Goal: Information Seeking & Learning: Learn about a topic

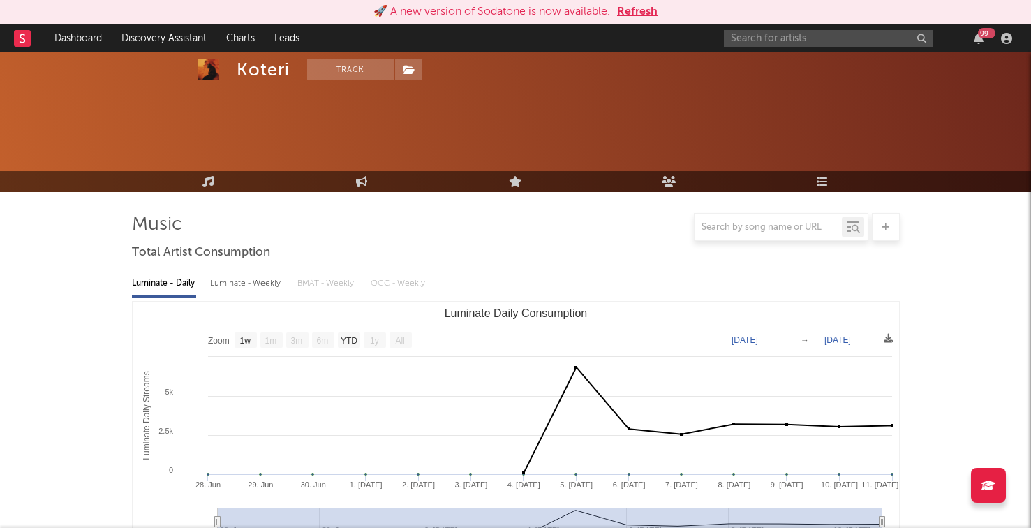
select select "1w"
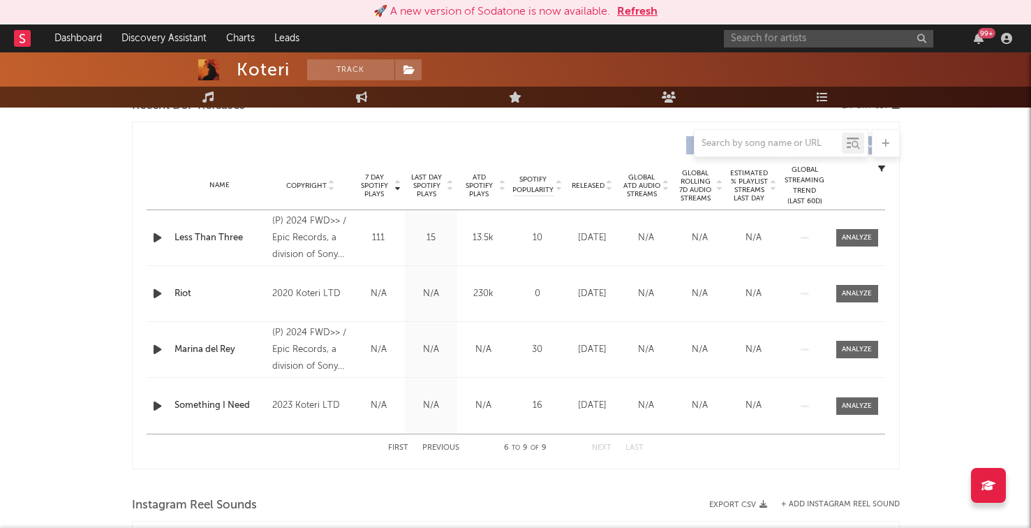
scroll to position [507, 0]
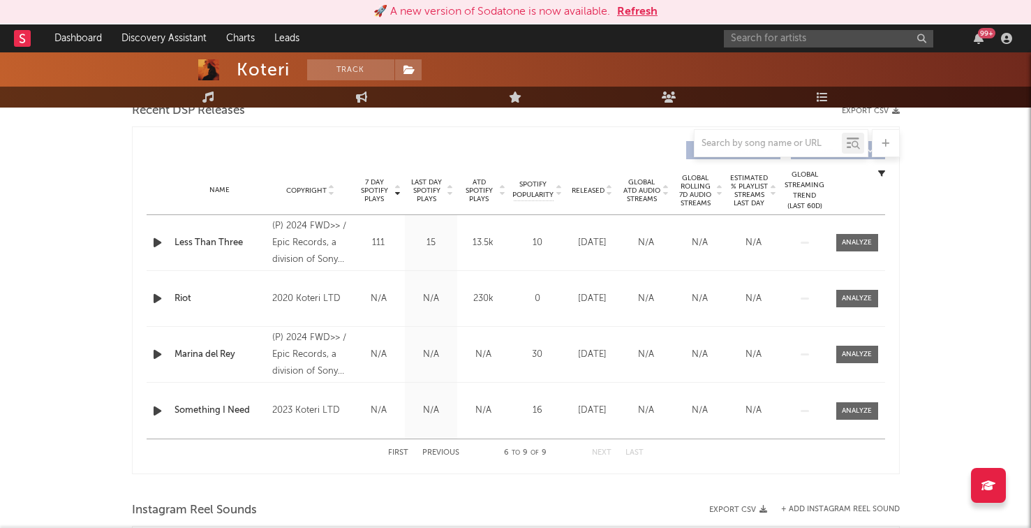
click at [152, 409] on icon "button" at bounding box center [157, 410] width 15 height 17
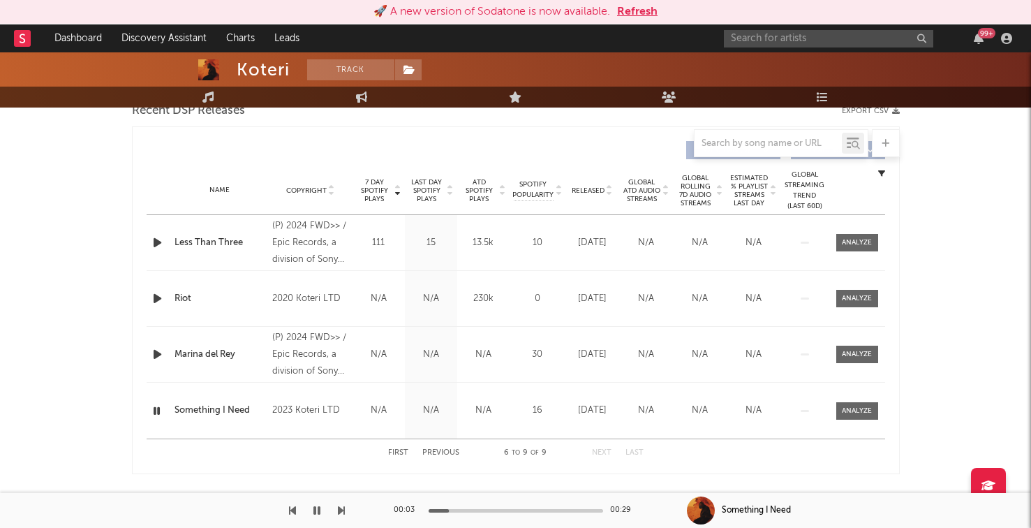
click at [592, 194] on div "Released" at bounding box center [592, 190] width 47 height 10
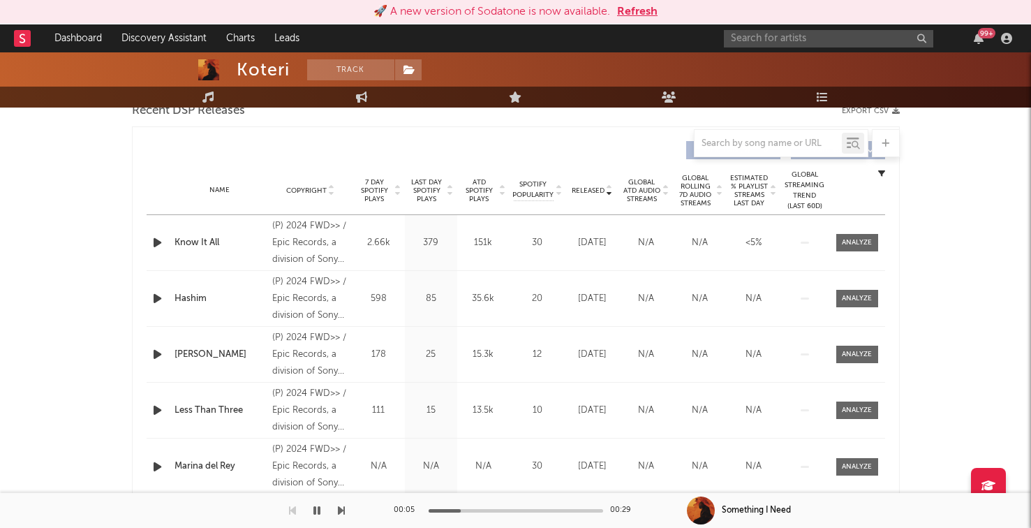
click at [150, 246] on icon "button" at bounding box center [157, 242] width 15 height 17
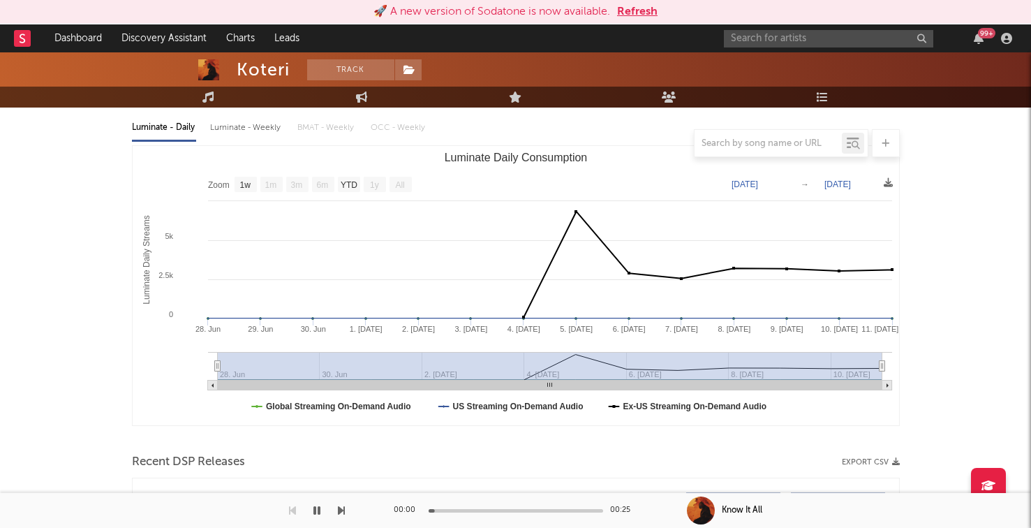
scroll to position [0, 0]
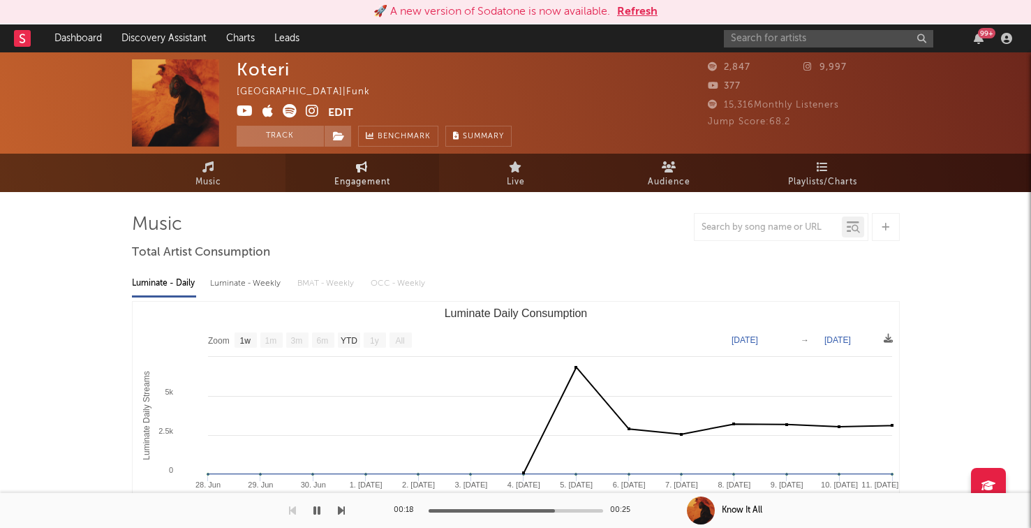
click at [360, 156] on link "Engagement" at bounding box center [363, 173] width 154 height 38
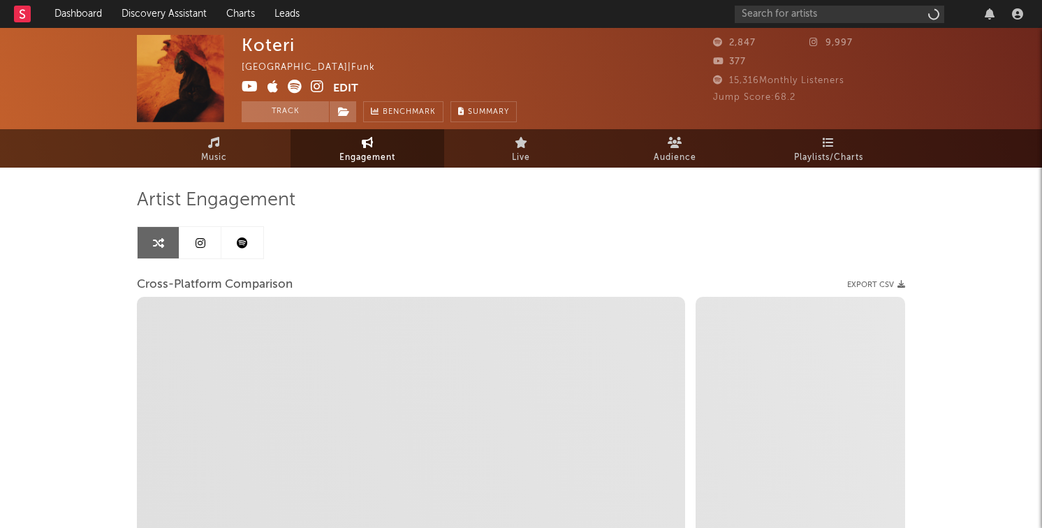
select select "1w"
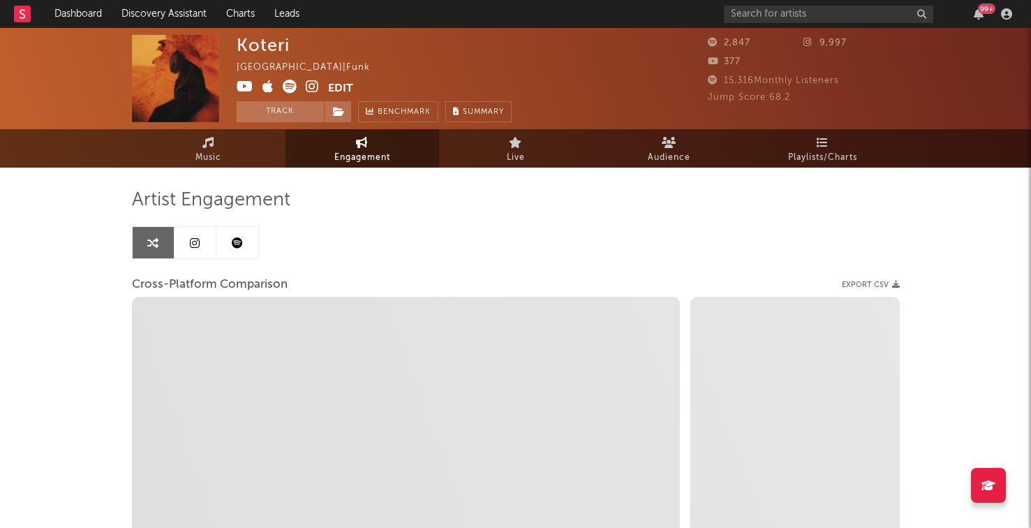
click at [306, 84] on icon at bounding box center [312, 87] width 13 height 14
select select "1m"
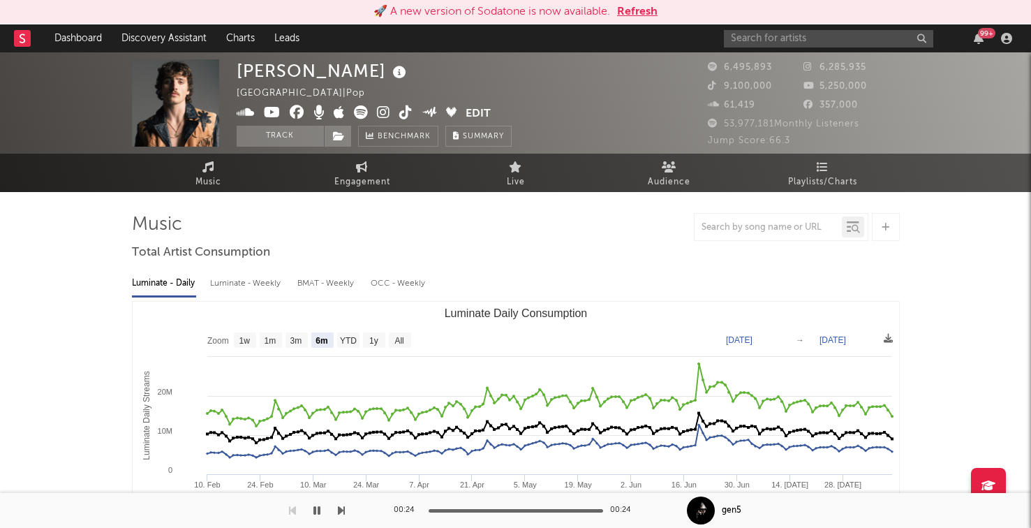
select select "6m"
click at [172, 32] on link "Discovery Assistant" at bounding box center [164, 38] width 105 height 28
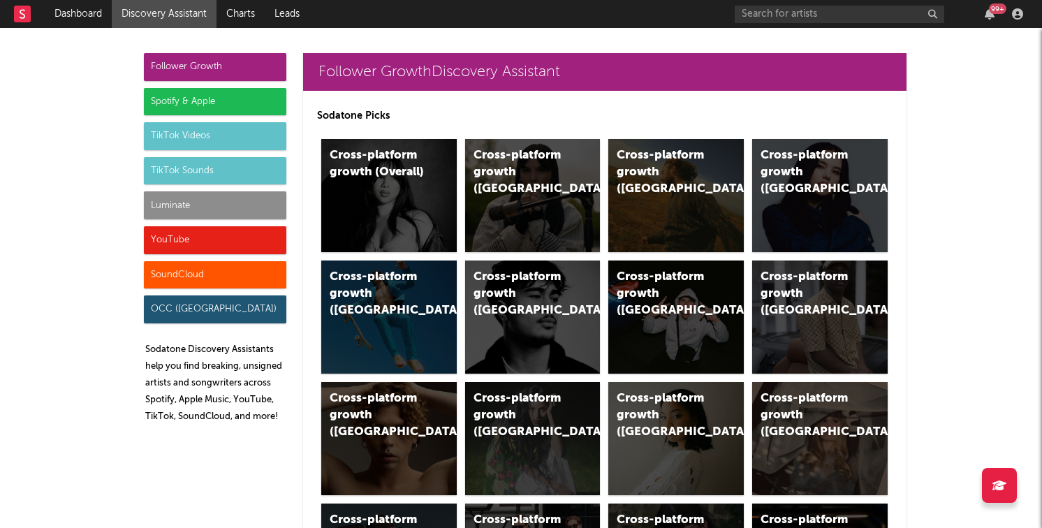
click at [209, 200] on div "Luminate" at bounding box center [215, 205] width 142 height 28
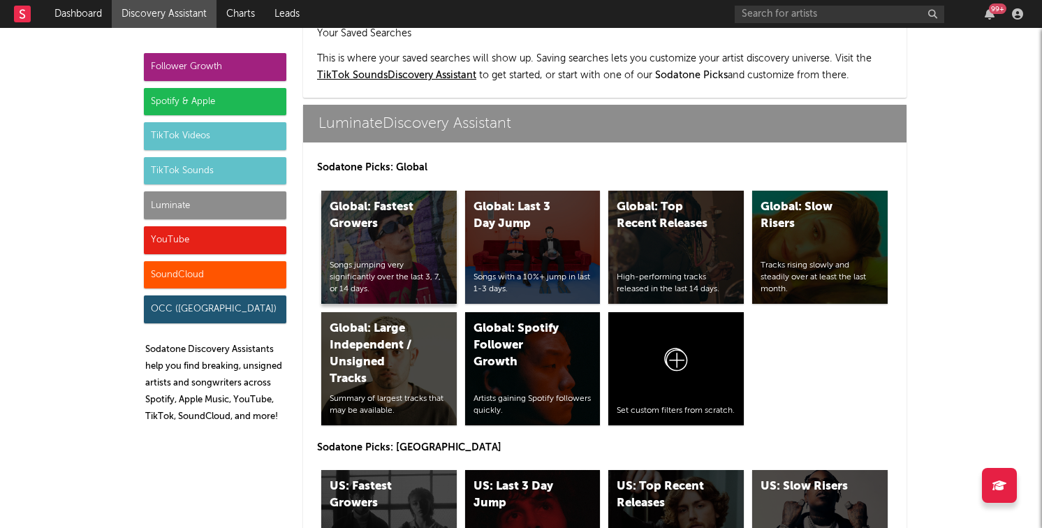
scroll to position [5981, 0]
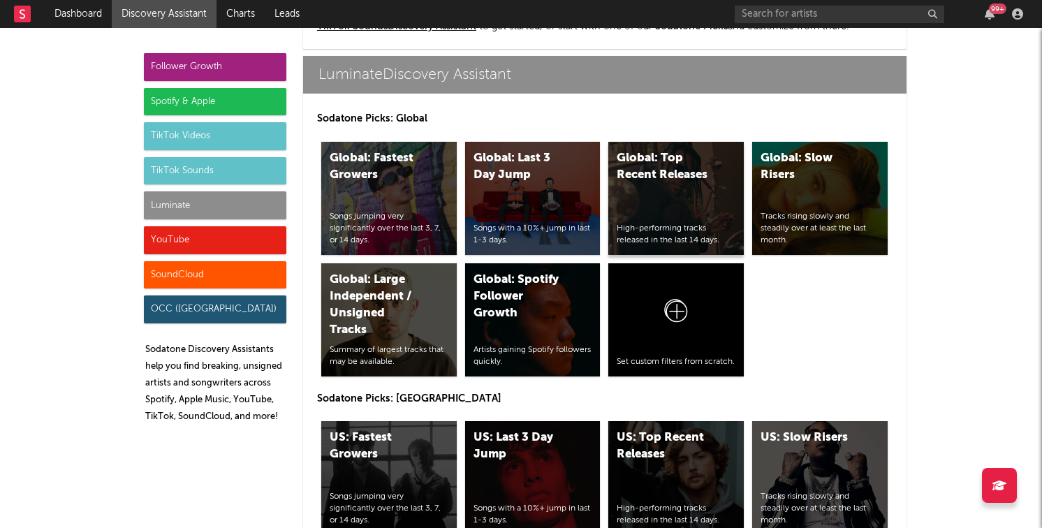
click at [671, 209] on div "Global: Top Recent Releases High-performing tracks released in the last 14 days." at bounding box center [675, 198] width 135 height 113
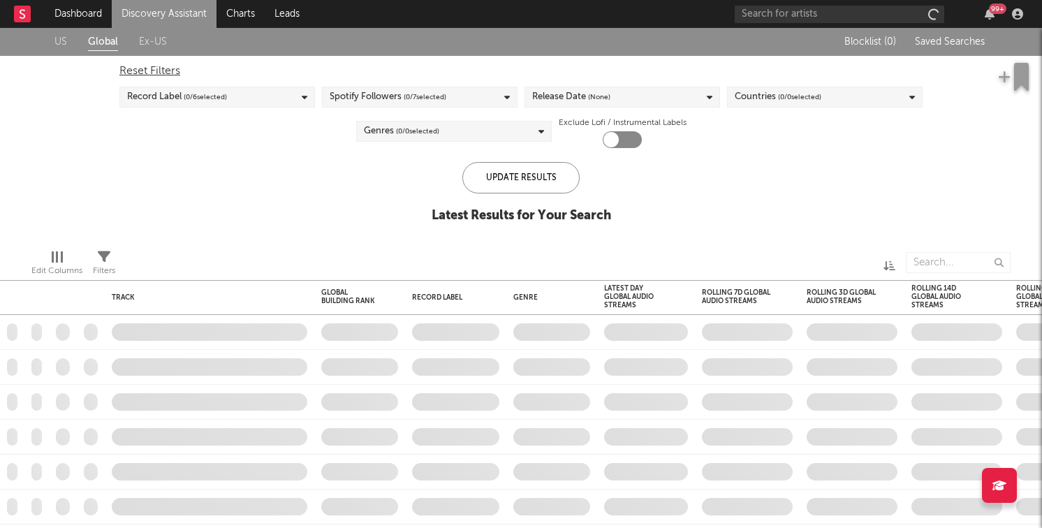
checkbox input "true"
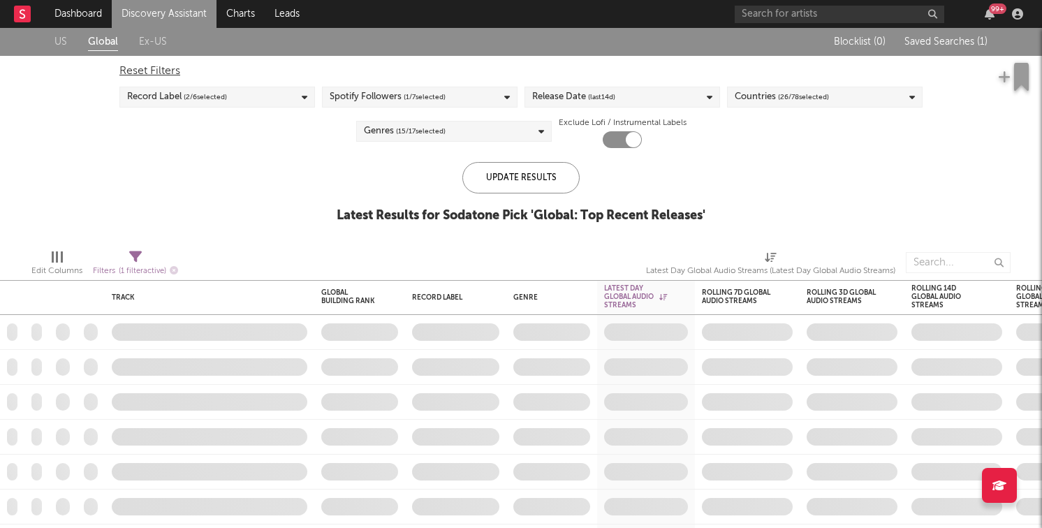
click at [628, 94] on div "Release Date (last 14 d)" at bounding box center [622, 97] width 196 height 21
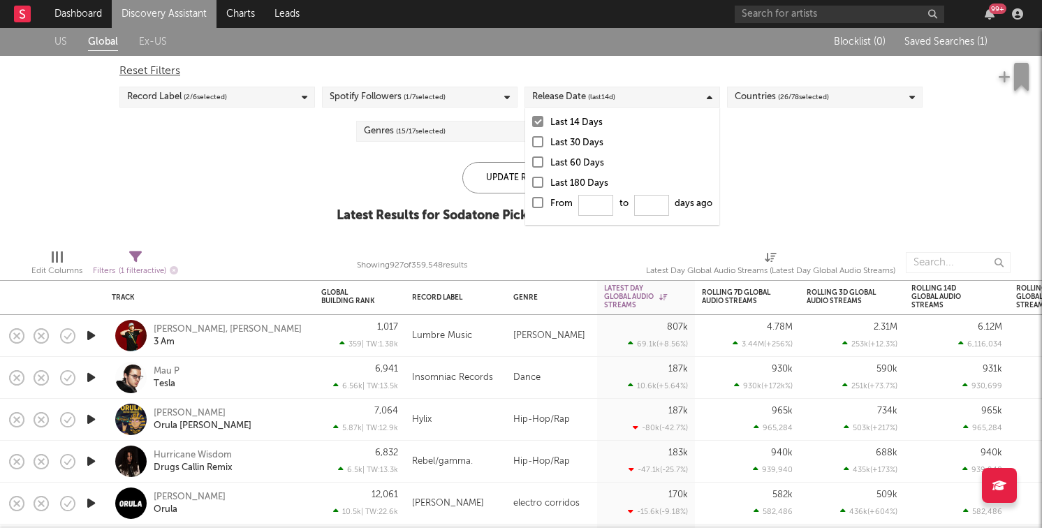
click at [584, 184] on div "Last 180 Days" at bounding box center [631, 183] width 162 height 17
click at [532, 184] on input "Last 180 Days" at bounding box center [532, 183] width 0 height 17
click at [445, 102] on span "( 1 / 7 selected)" at bounding box center [425, 97] width 42 height 17
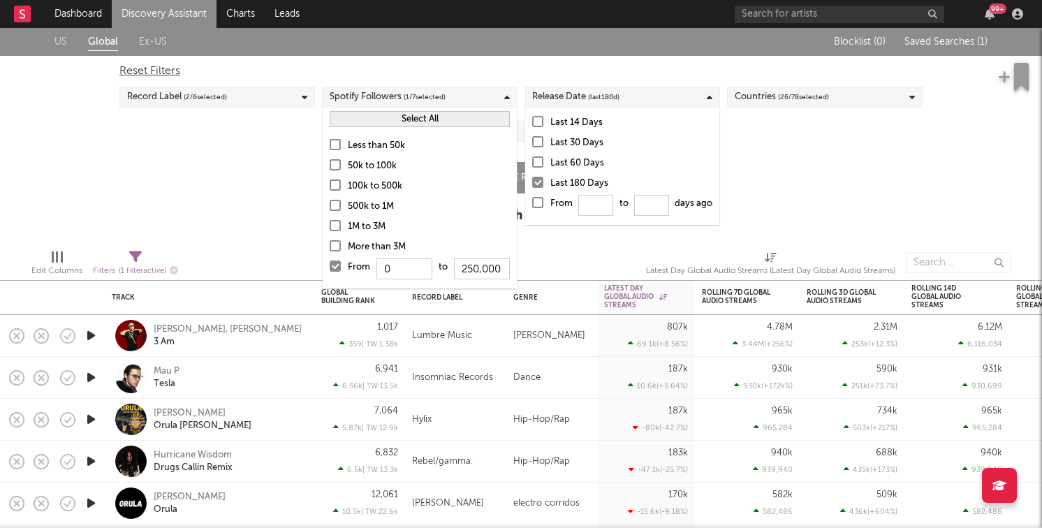
click at [377, 149] on div "Less than 50k" at bounding box center [429, 146] width 162 height 17
click at [330, 149] on input "Less than 50k" at bounding box center [330, 146] width 0 height 17
click at [377, 156] on div "Less than 50k 50k to 100k 100k to 500k 500k to 1M 1M to 3M More than 3M From 0 …" at bounding box center [420, 210] width 194 height 158
click at [377, 164] on div "50k to 100k" at bounding box center [429, 166] width 162 height 17
click at [330, 164] on input "50k to 100k" at bounding box center [330, 166] width 0 height 17
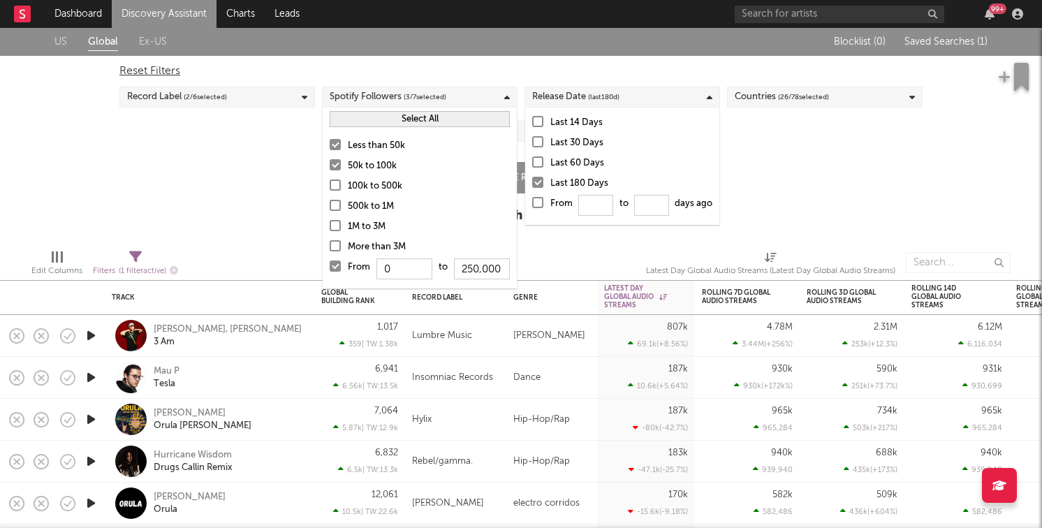
click at [371, 187] on div "100k to 500k" at bounding box center [429, 186] width 162 height 17
click at [330, 187] on input "100k to 500k" at bounding box center [330, 186] width 0 height 17
click at [371, 200] on div "500k to 1M" at bounding box center [429, 206] width 162 height 17
click at [330, 200] on input "500k to 1M" at bounding box center [330, 206] width 0 height 17
click at [803, 98] on span "( 26 / 78 selected)" at bounding box center [803, 97] width 51 height 17
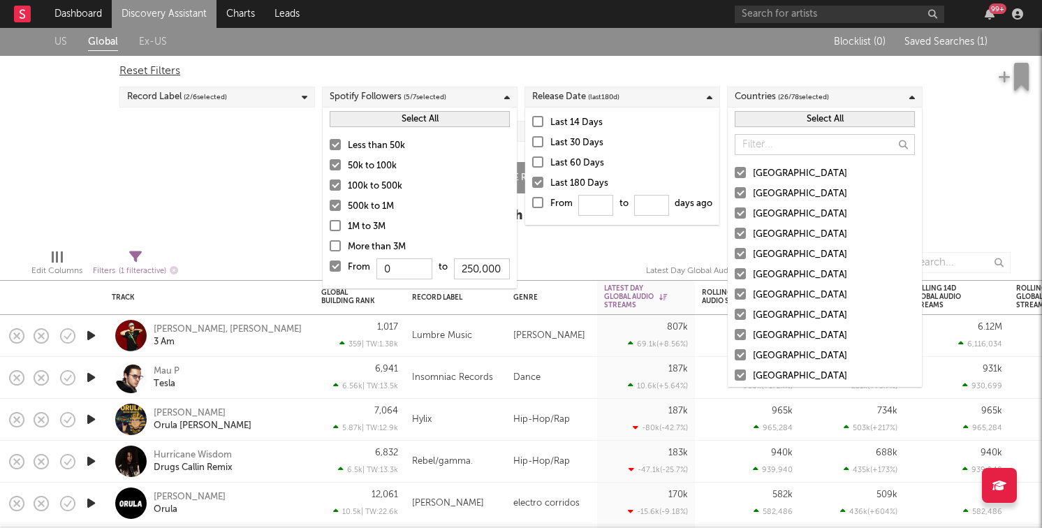
click at [790, 127] on div "Select All" at bounding box center [825, 119] width 194 height 23
click at [791, 121] on button "Select All" at bounding box center [825, 119] width 180 height 16
click at [791, 121] on button "Deselect All" at bounding box center [825, 119] width 180 height 16
click at [769, 172] on div "United States" at bounding box center [834, 173] width 162 height 17
click at [735, 172] on input "United States" at bounding box center [735, 173] width 0 height 17
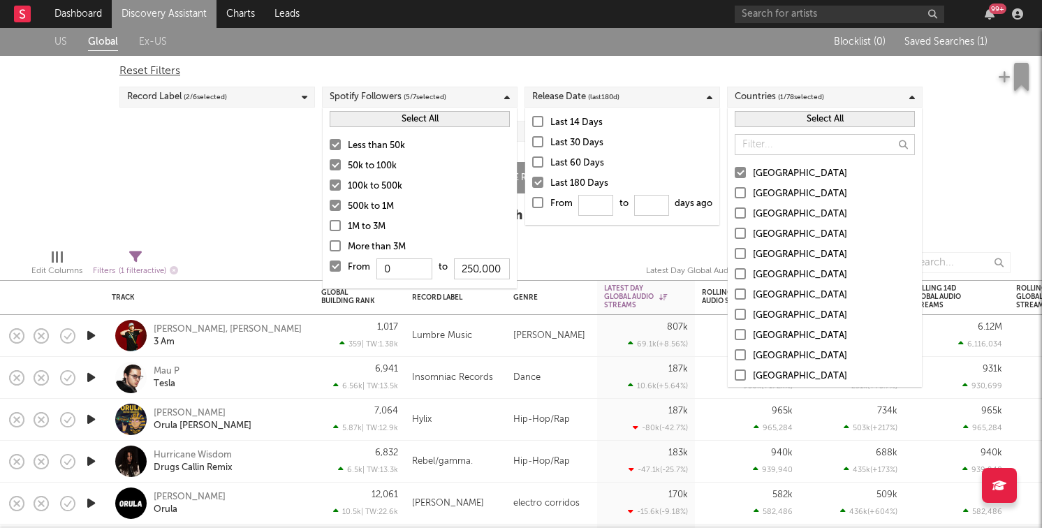
click at [769, 193] on div "[GEOGRAPHIC_DATA]" at bounding box center [834, 194] width 162 height 17
click at [735, 193] on input "[GEOGRAPHIC_DATA]" at bounding box center [735, 194] width 0 height 17
click at [768, 208] on div "Canada" at bounding box center [834, 214] width 162 height 17
click at [735, 208] on input "Canada" at bounding box center [735, 214] width 0 height 17
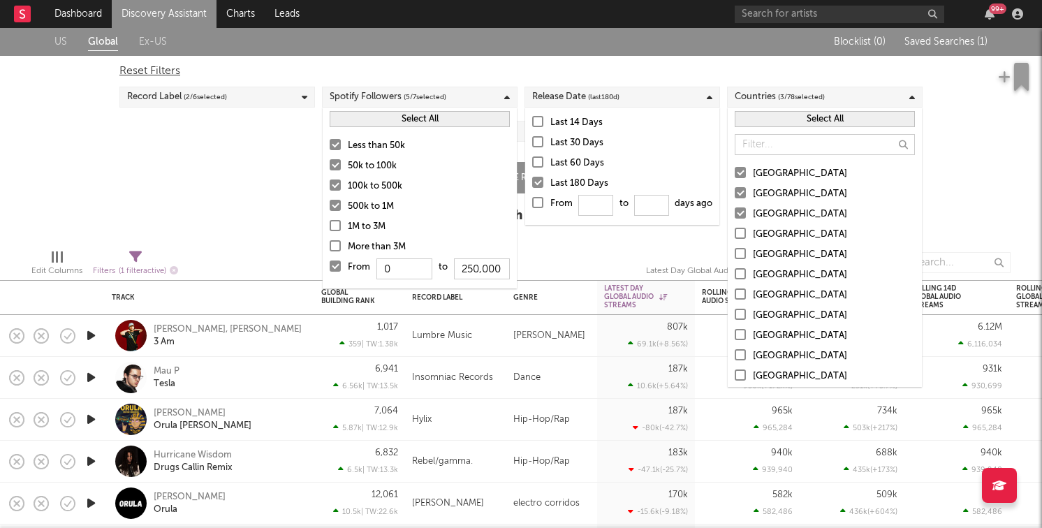
click at [768, 230] on div "United Kingdom" at bounding box center [834, 234] width 162 height 17
click at [735, 230] on input "United Kingdom" at bounding box center [735, 234] width 0 height 17
click at [756, 154] on input "text" at bounding box center [825, 144] width 180 height 21
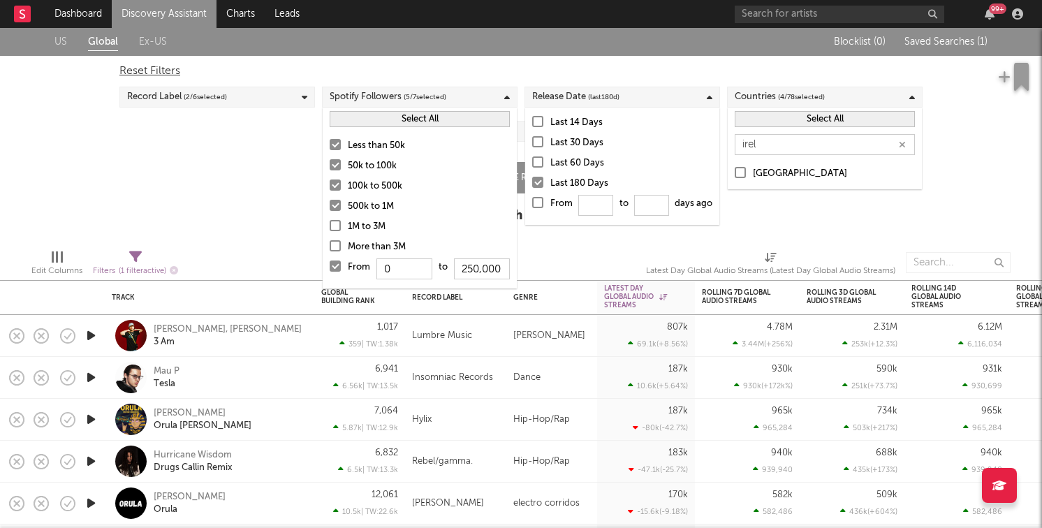
click at [749, 170] on label "Ireland" at bounding box center [825, 173] width 180 height 17
click at [735, 170] on input "Ireland" at bounding box center [735, 173] width 0 height 17
click at [811, 145] on input "irel" at bounding box center [825, 144] width 180 height 21
type input "a"
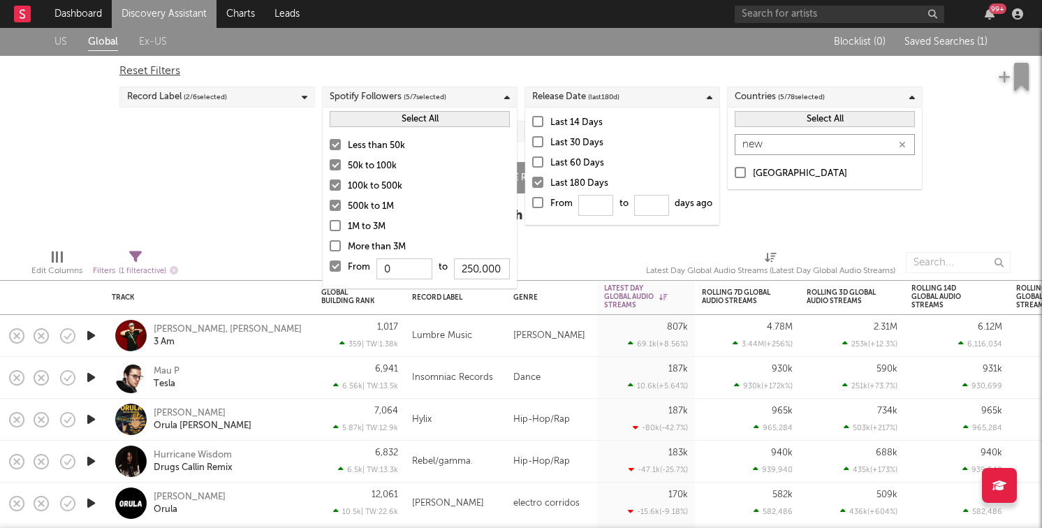
type input "new"
click at [774, 179] on div "New Zealand" at bounding box center [834, 173] width 162 height 17
click at [735, 179] on input "New Zealand" at bounding box center [735, 173] width 0 height 17
click at [798, 210] on div "US Global Ex-US Blocklist ( 0 ) Saved Searches ( 1 ) Reset Filters Record Label…" at bounding box center [521, 133] width 1042 height 210
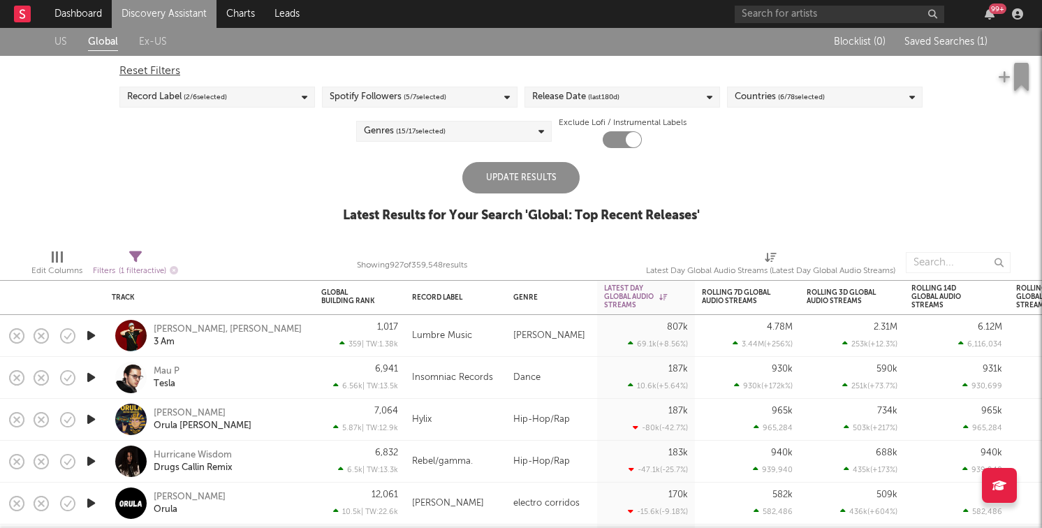
click at [519, 172] on div "Update Results" at bounding box center [520, 177] width 117 height 31
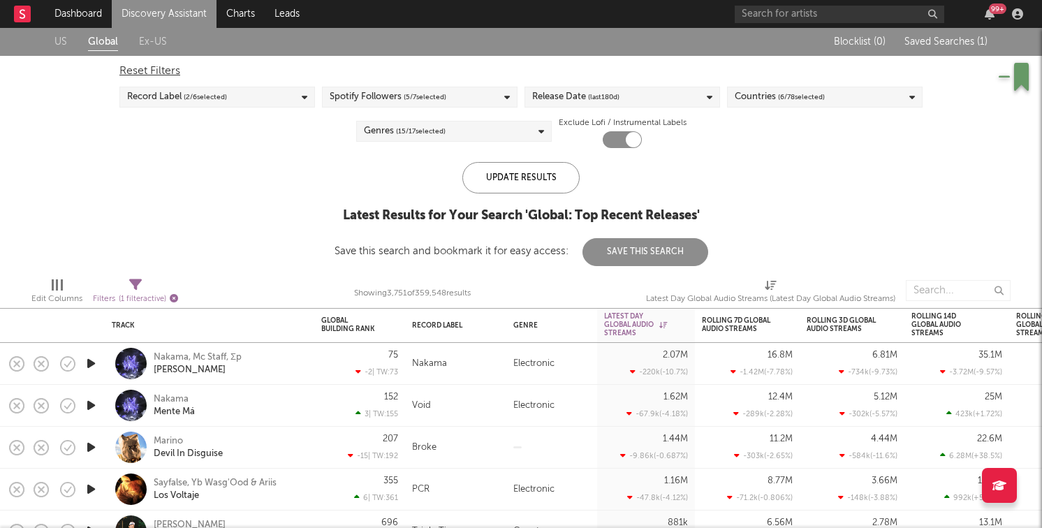
click at [175, 300] on icon "button" at bounding box center [174, 298] width 8 height 8
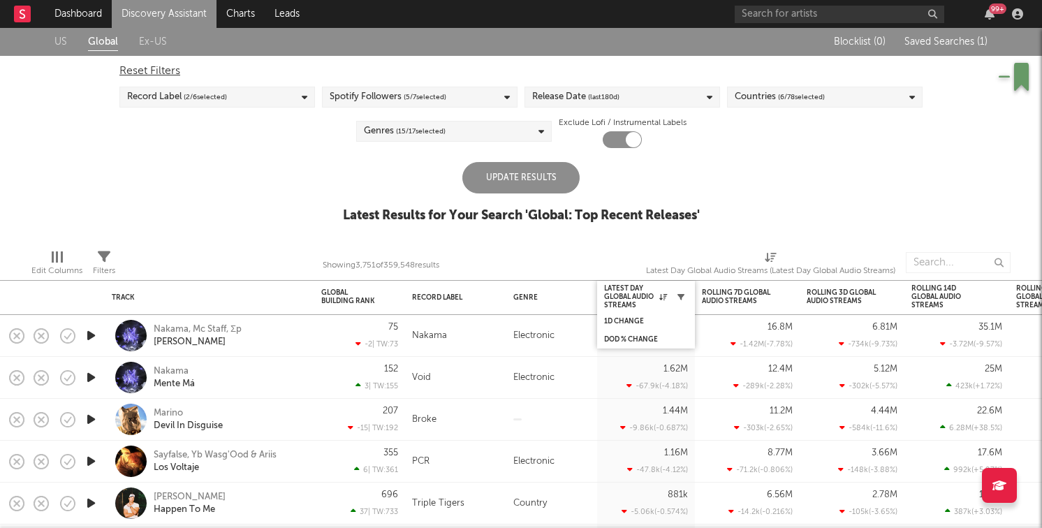
click at [682, 297] on icon "button" at bounding box center [680, 296] width 7 height 7
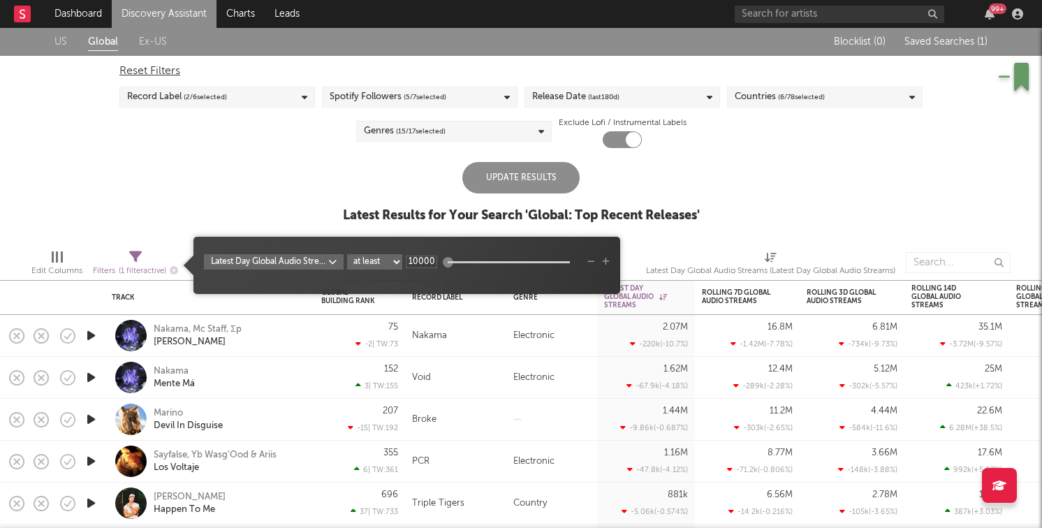
type input "10k"
click at [501, 181] on div "Update Results" at bounding box center [520, 177] width 117 height 31
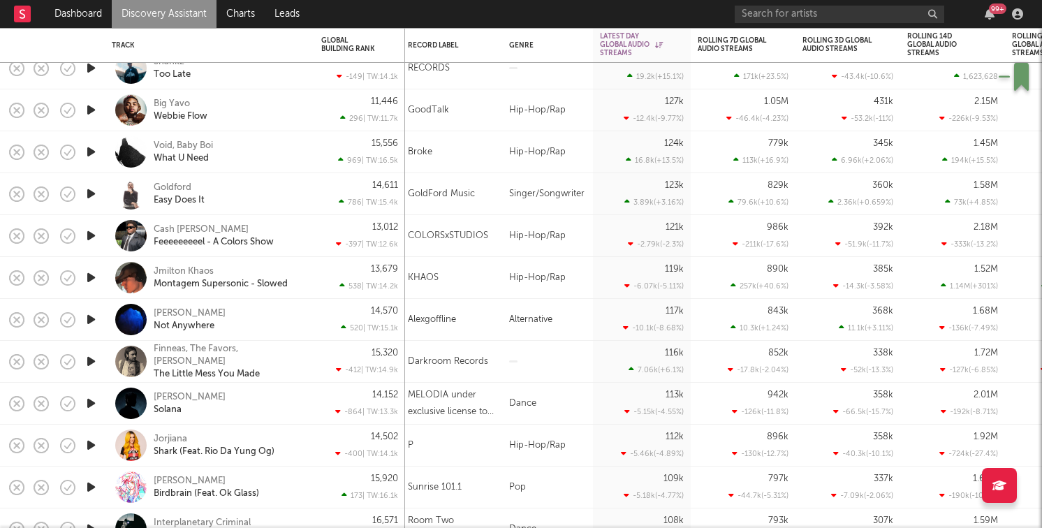
click at [95, 320] on icon "button" at bounding box center [91, 319] width 15 height 17
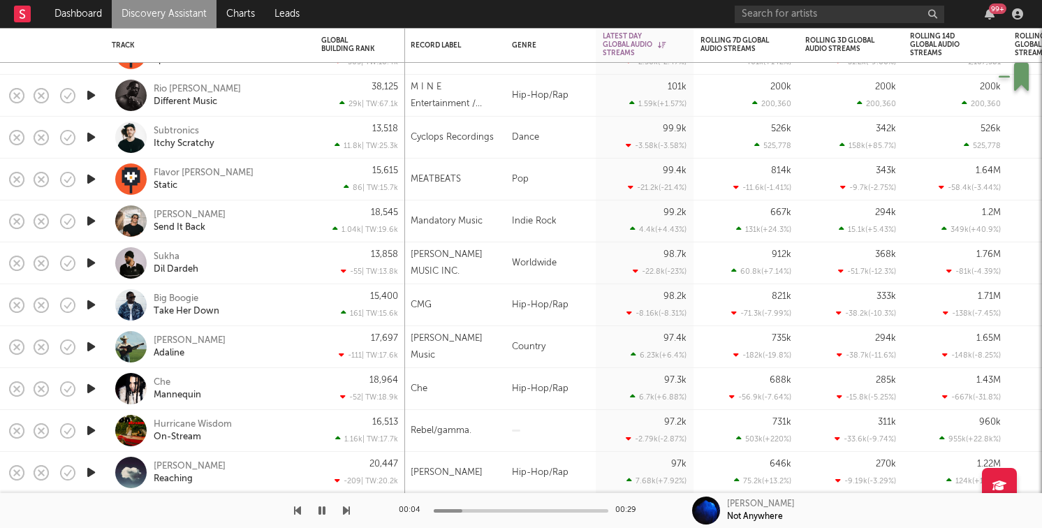
click at [92, 348] on icon "button" at bounding box center [91, 346] width 15 height 17
drag, startPoint x: 212, startPoint y: 340, endPoint x: 157, endPoint y: 341, distance: 55.2
click at [157, 341] on div "Tyce Delk Adaline" at bounding box center [229, 346] width 150 height 25
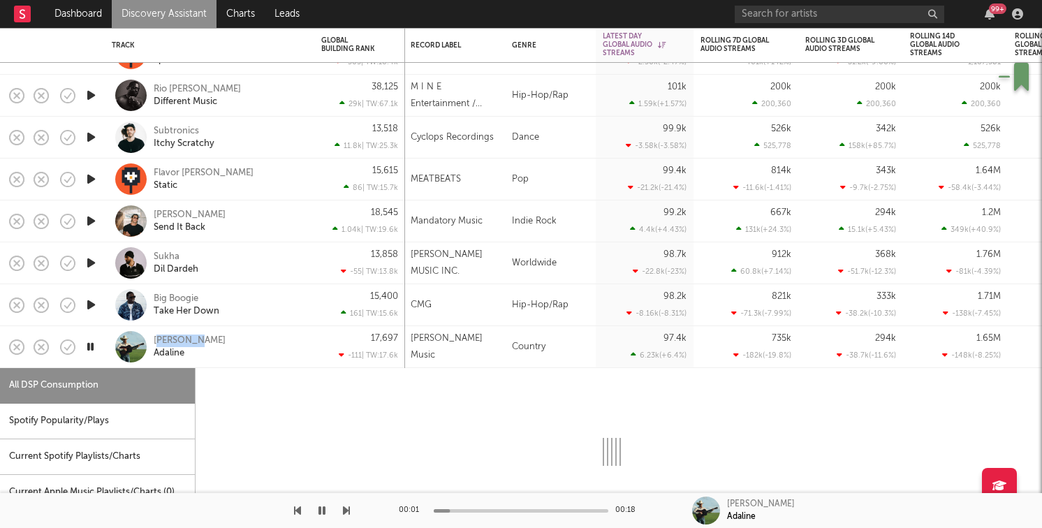
select select "1w"
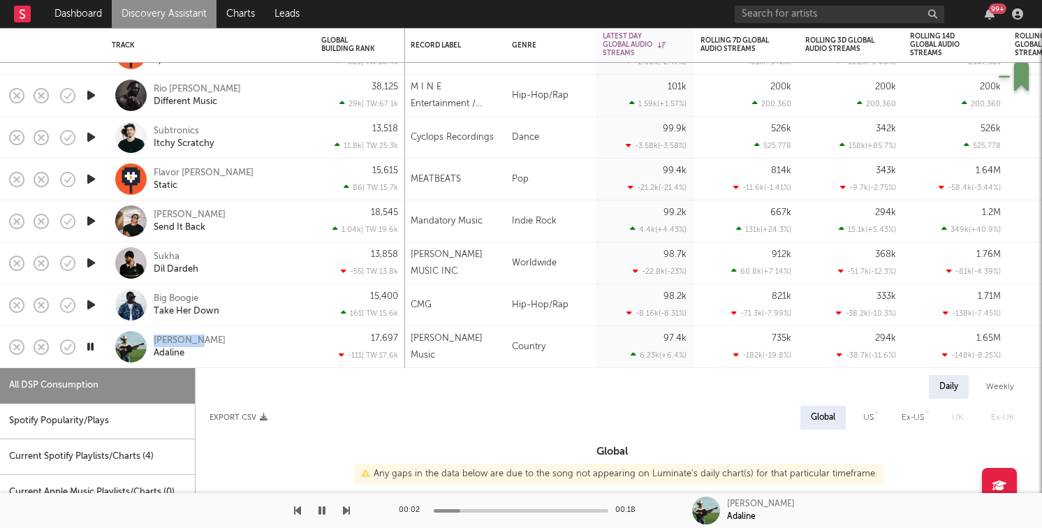
drag, startPoint x: 220, startPoint y: 338, endPoint x: 148, endPoint y: 338, distance: 71.9
click at [148, 338] on div "Tyce Delk Adaline" at bounding box center [210, 346] width 196 height 41
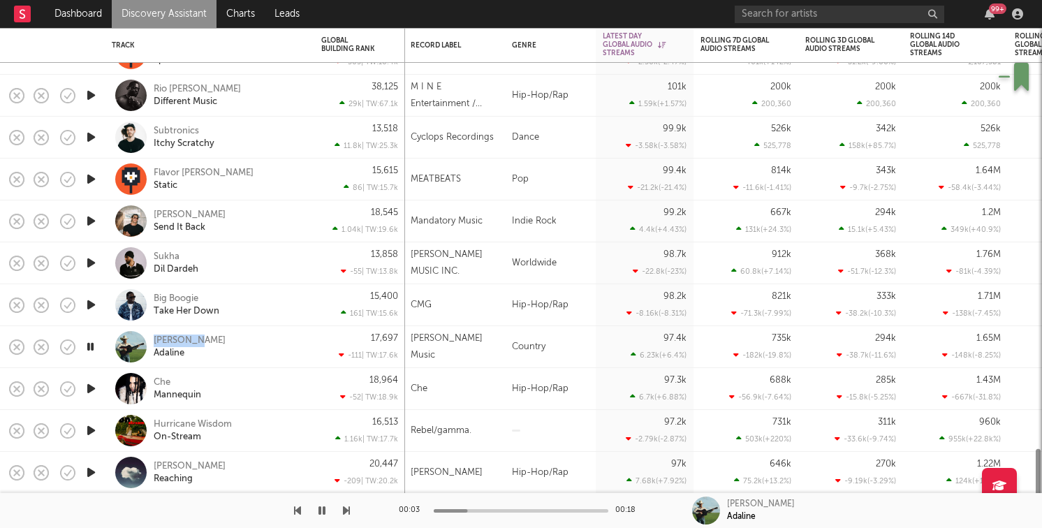
copy div "Tyce Delk"
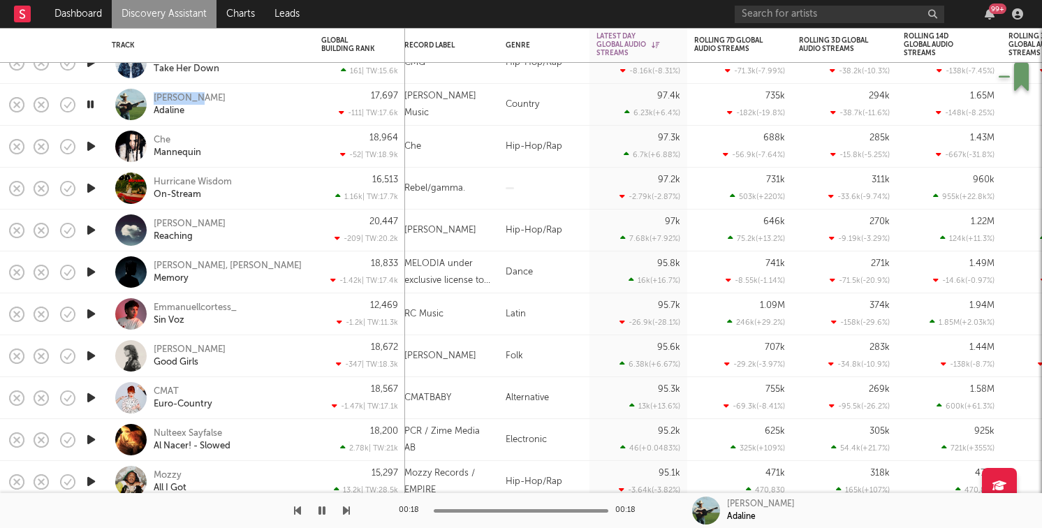
click at [87, 357] on icon "button" at bounding box center [91, 355] width 15 height 17
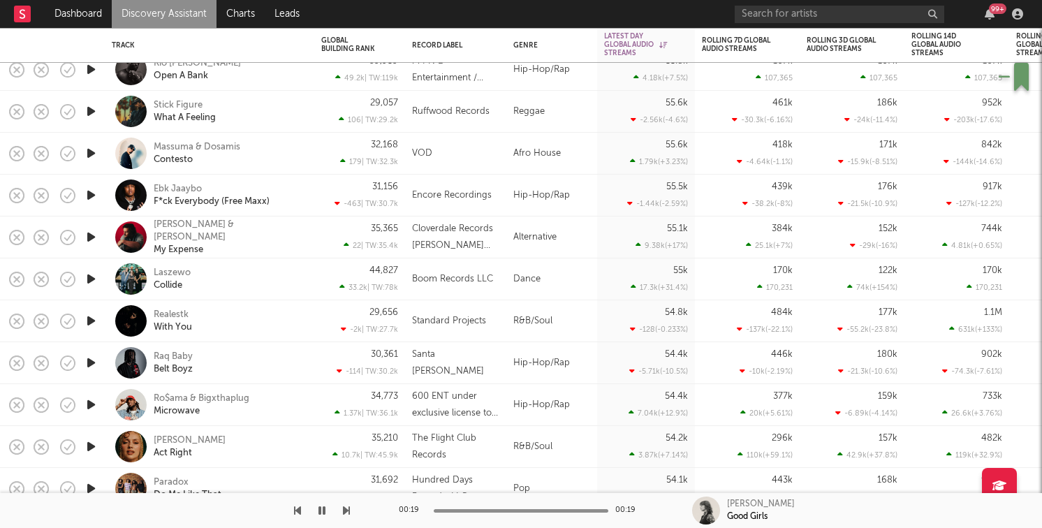
click at [101, 328] on div at bounding box center [91, 321] width 28 height 42
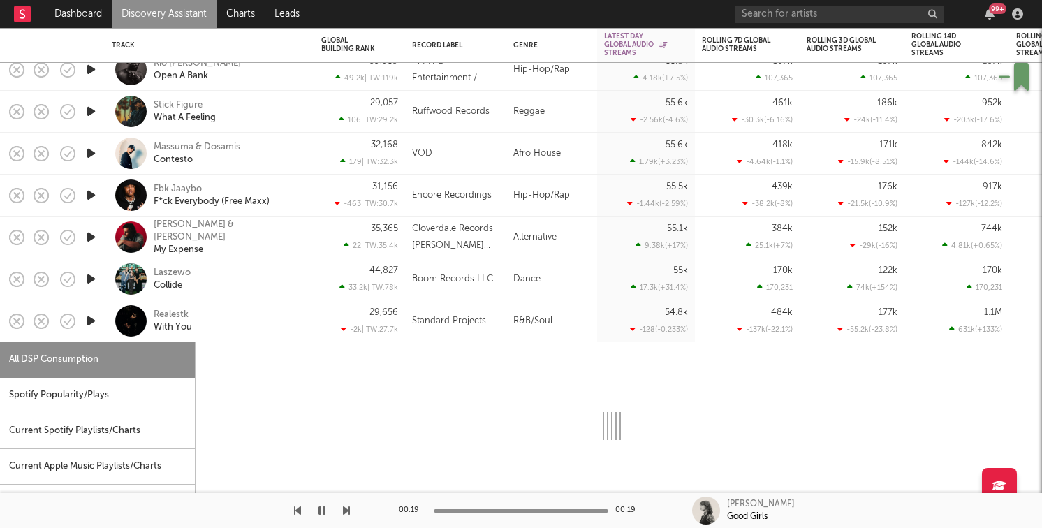
click at [90, 321] on icon "button" at bounding box center [91, 320] width 15 height 17
select select "1w"
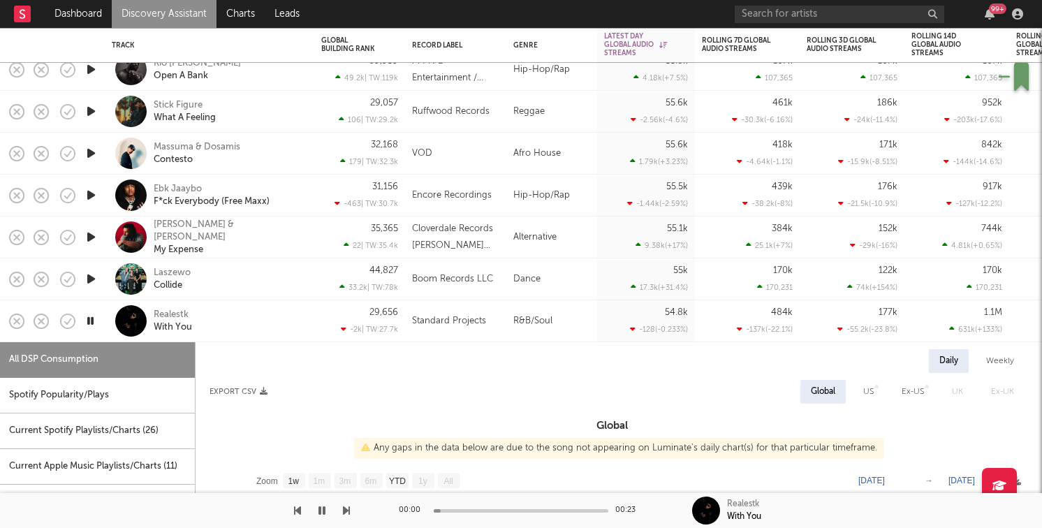
click at [232, 316] on div "Realestk With You" at bounding box center [229, 321] width 150 height 25
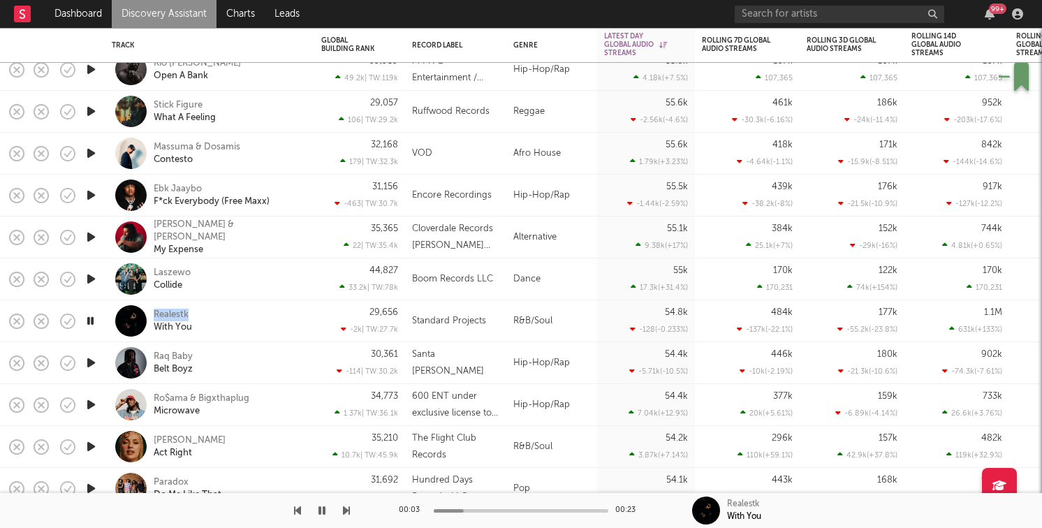
drag, startPoint x: 232, startPoint y: 316, endPoint x: 152, endPoint y: 304, distance: 81.1
click at [152, 304] on div "Realestk With You" at bounding box center [210, 320] width 196 height 41
select select "1w"
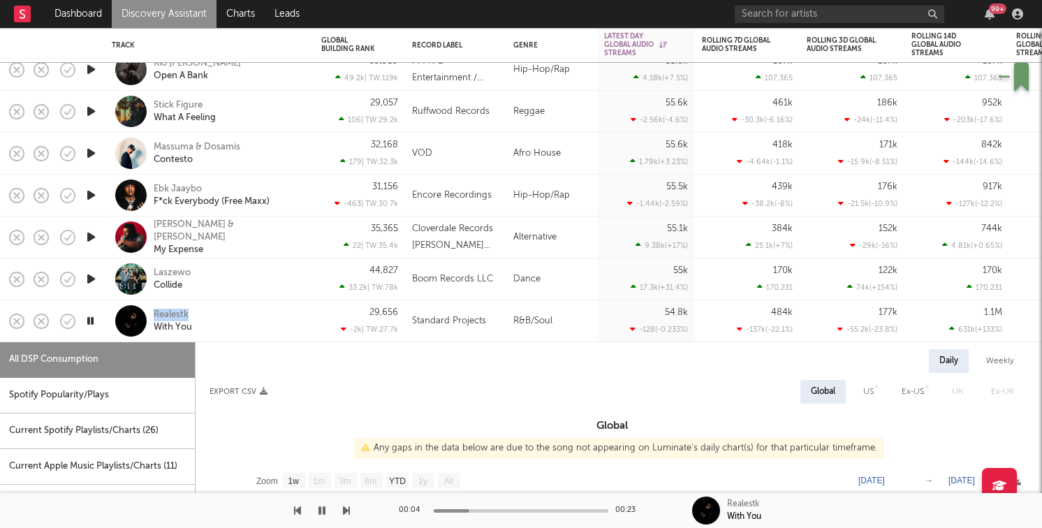
copy div "Realestk"
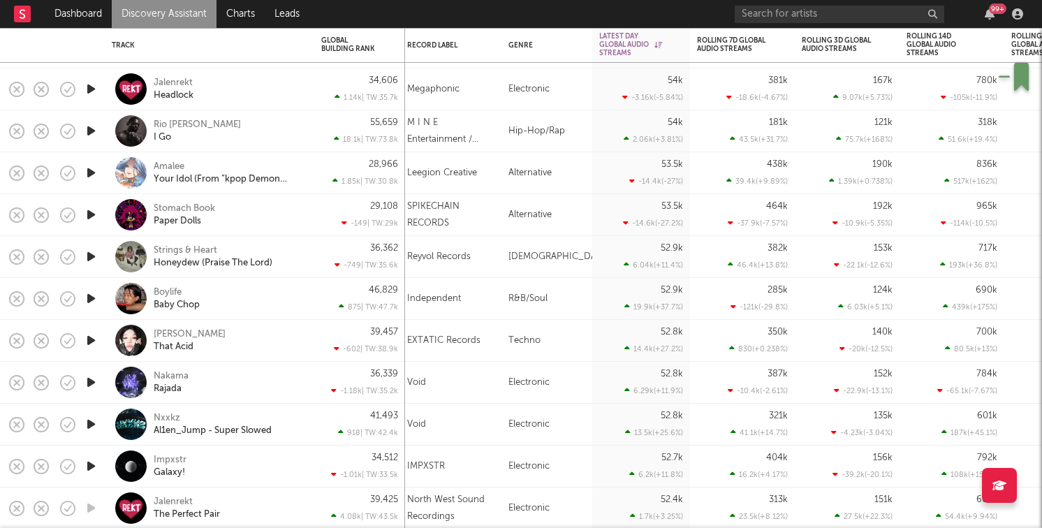
click at [87, 295] on icon "button" at bounding box center [91, 298] width 15 height 17
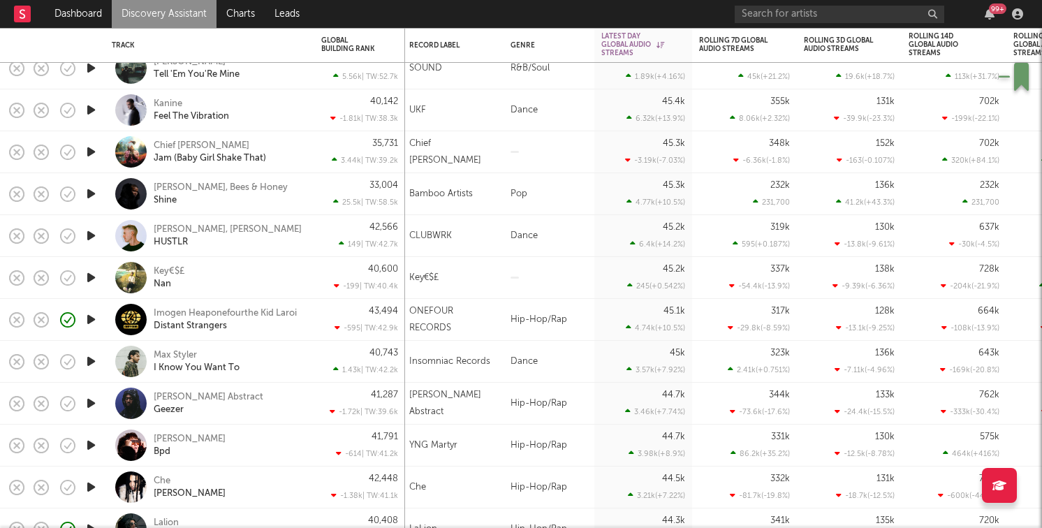
click at [96, 406] on icon "button" at bounding box center [91, 403] width 15 height 17
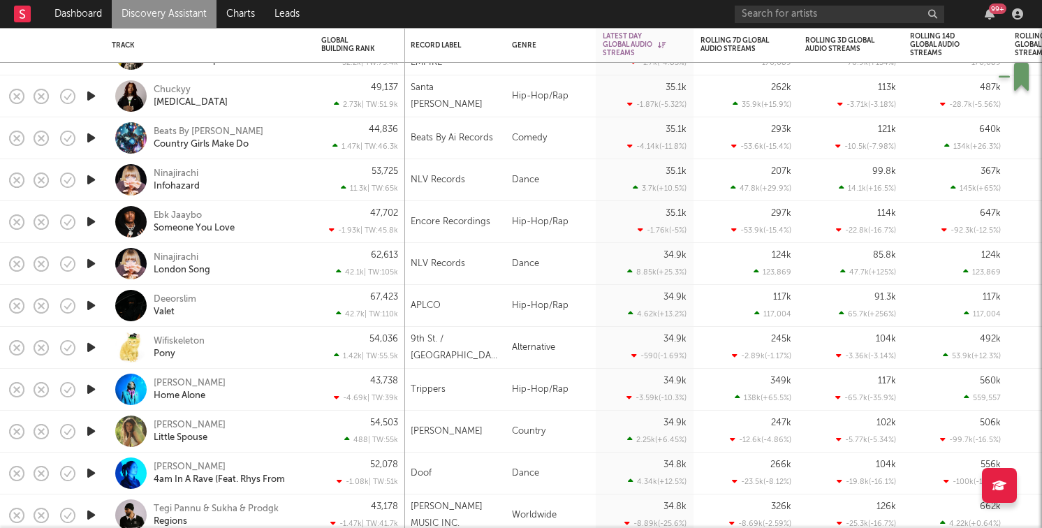
click at [91, 263] on icon "button" at bounding box center [91, 263] width 15 height 17
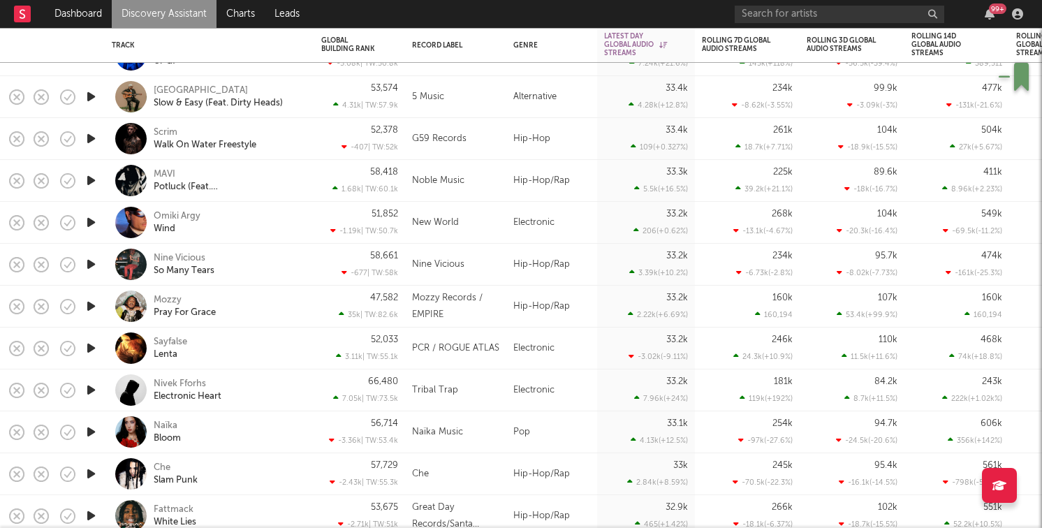
click at [94, 433] on icon "button" at bounding box center [91, 431] width 15 height 17
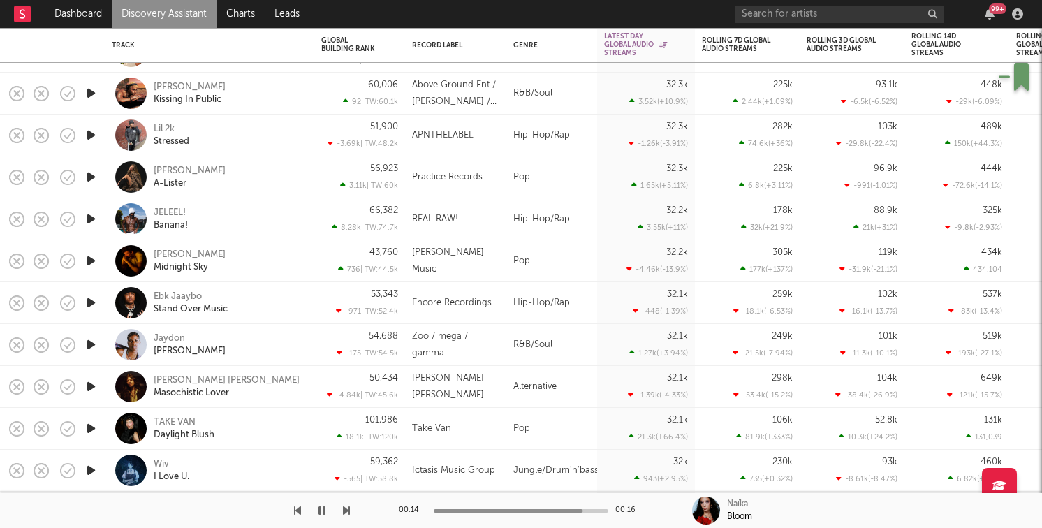
click at [92, 428] on icon "button" at bounding box center [91, 428] width 15 height 17
drag, startPoint x: 253, startPoint y: 424, endPoint x: 152, endPoint y: 419, distance: 101.4
click at [152, 419] on div "TAKE VAN Daylight Blush" at bounding box center [210, 428] width 196 height 41
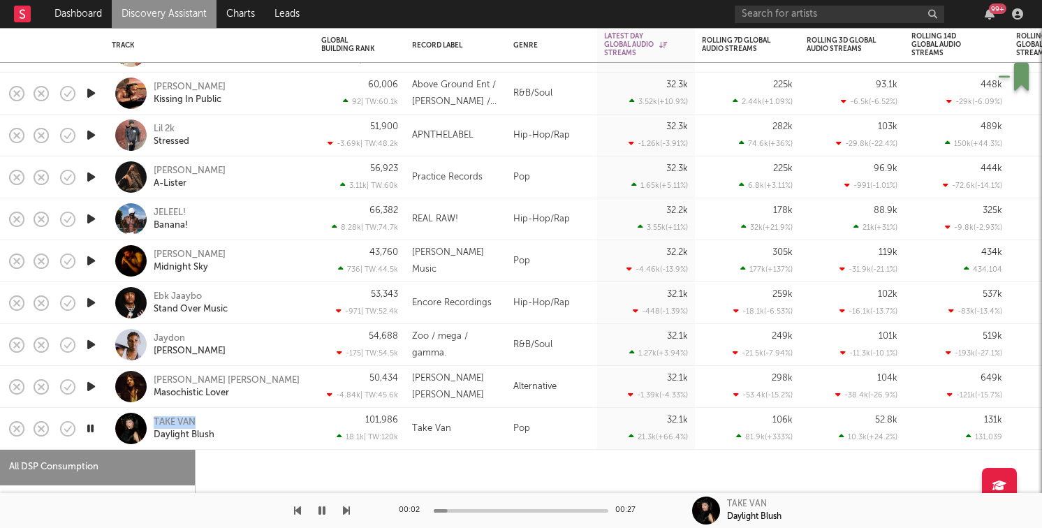
select select "1w"
copy div "TAKE VAN"
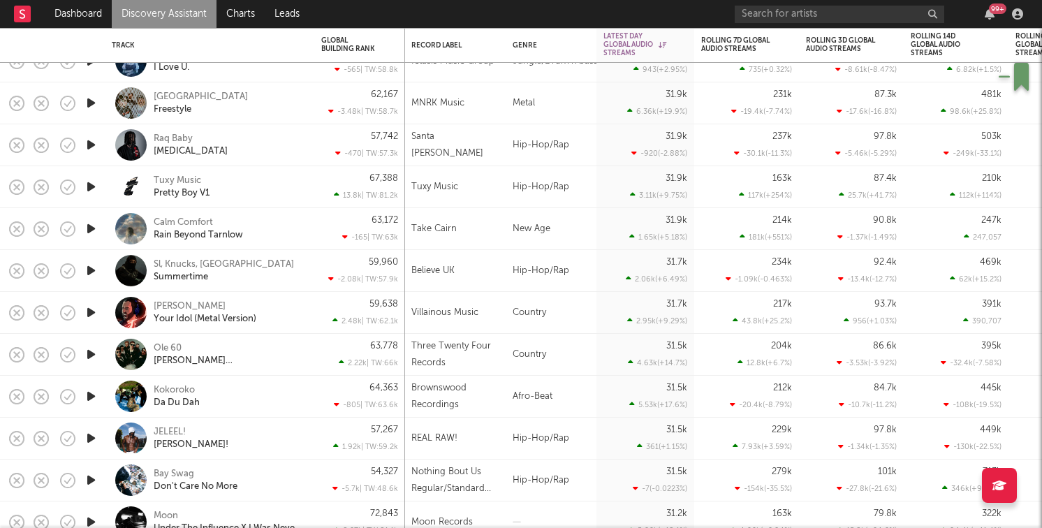
click at [94, 436] on icon "button" at bounding box center [91, 437] width 15 height 17
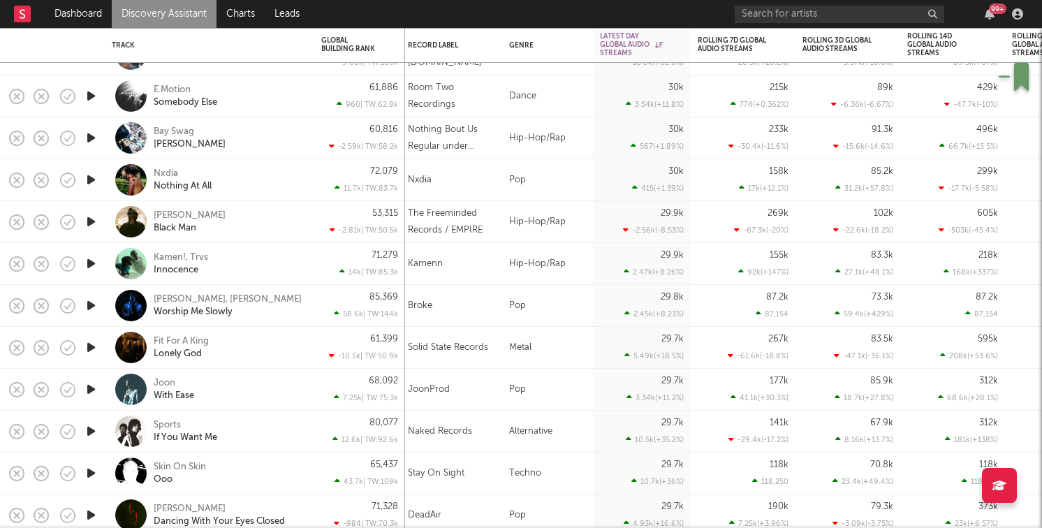
click at [100, 427] on div at bounding box center [91, 432] width 28 height 42
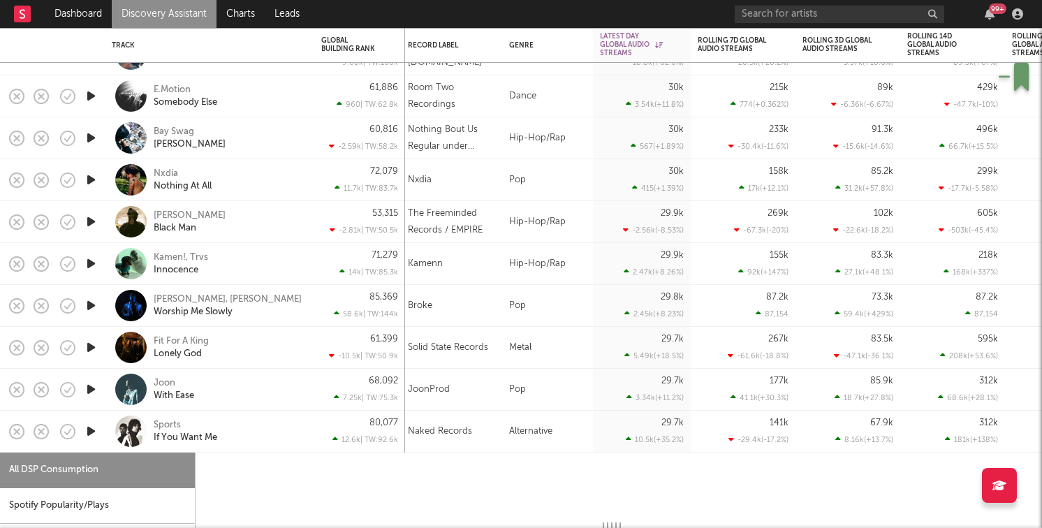
click at [91, 429] on icon "button" at bounding box center [91, 430] width 15 height 17
select select "1w"
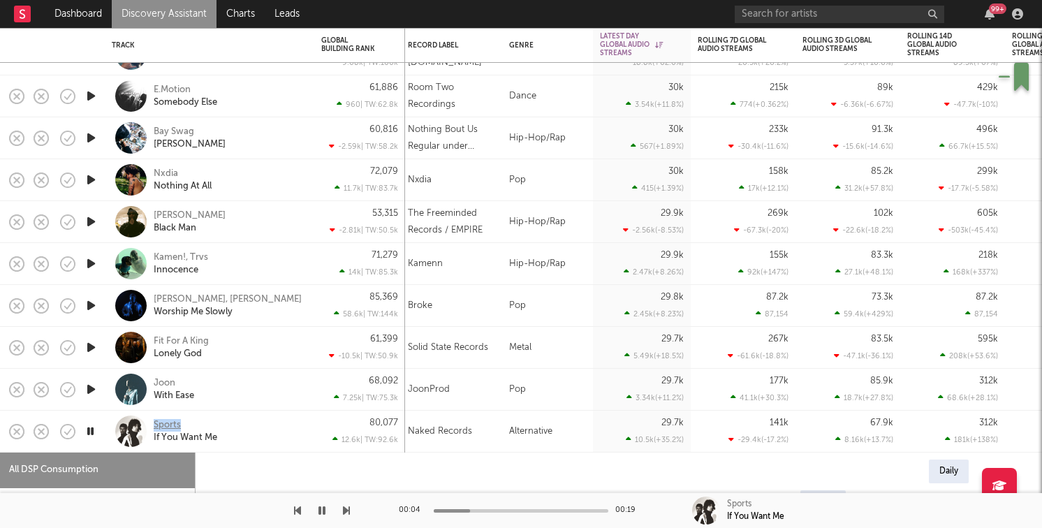
drag, startPoint x: 242, startPoint y: 424, endPoint x: 158, endPoint y: 418, distance: 84.0
click at [158, 419] on div "Sports If You Want Me" at bounding box center [229, 431] width 150 height 25
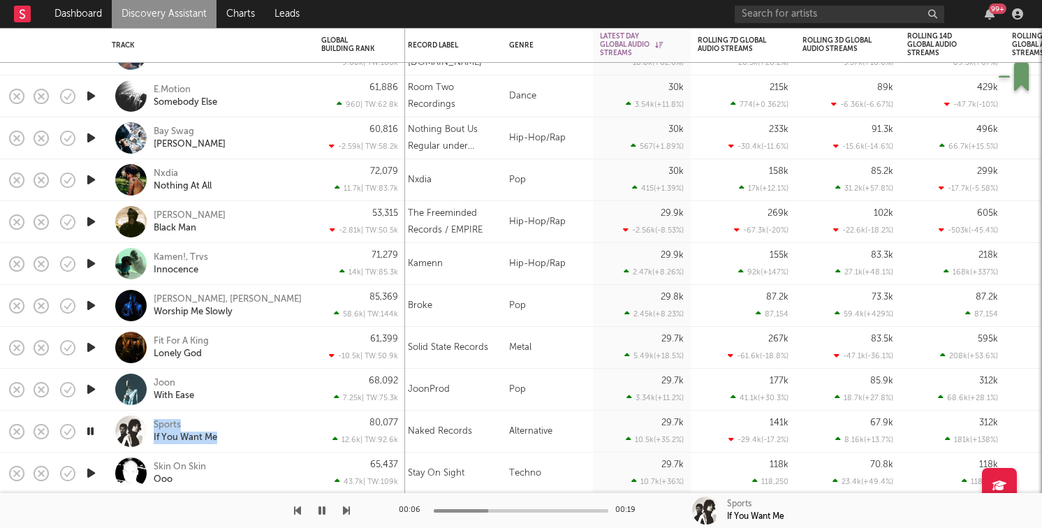
drag, startPoint x: 310, startPoint y: 432, endPoint x: 153, endPoint y: 426, distance: 157.2
click at [153, 426] on div "Sports If You Want Me" at bounding box center [209, 432] width 209 height 42
select select "1w"
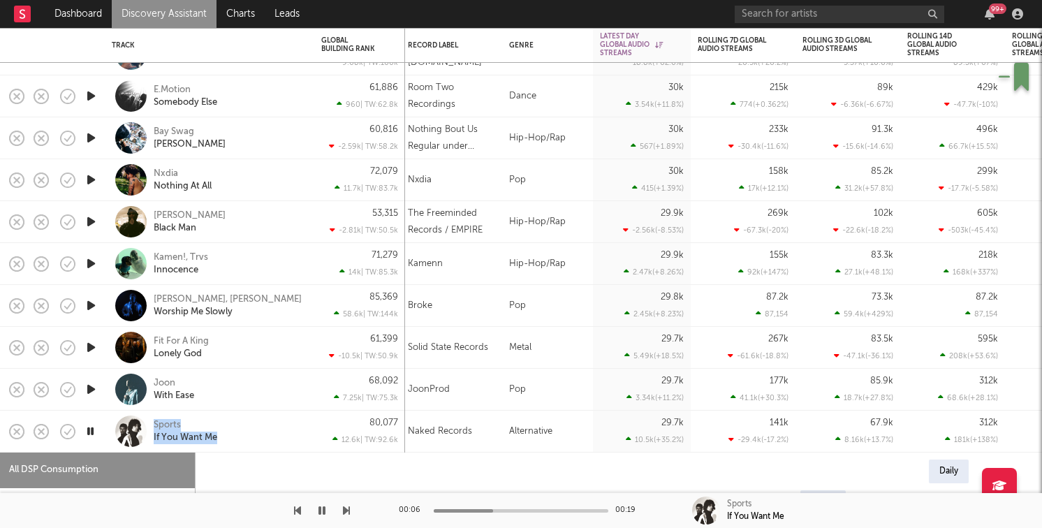
copy div "Sports If You Want Me"
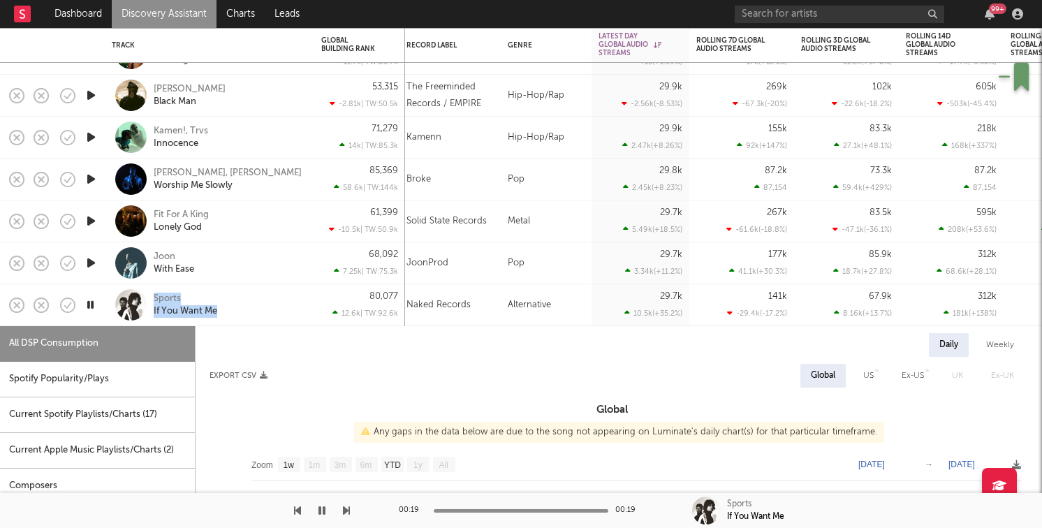
click at [85, 307] on icon "button" at bounding box center [90, 304] width 13 height 17
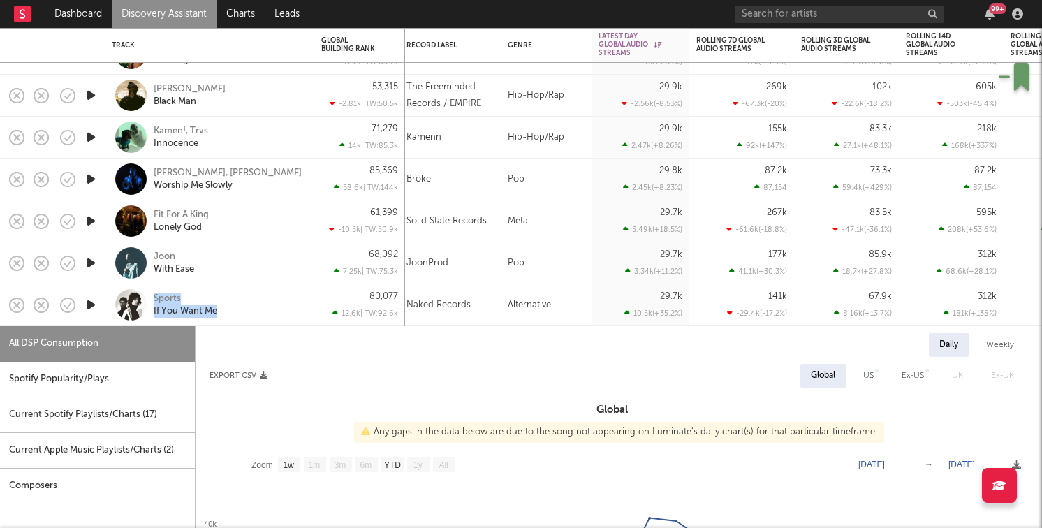
click at [85, 307] on icon "button" at bounding box center [91, 304] width 15 height 17
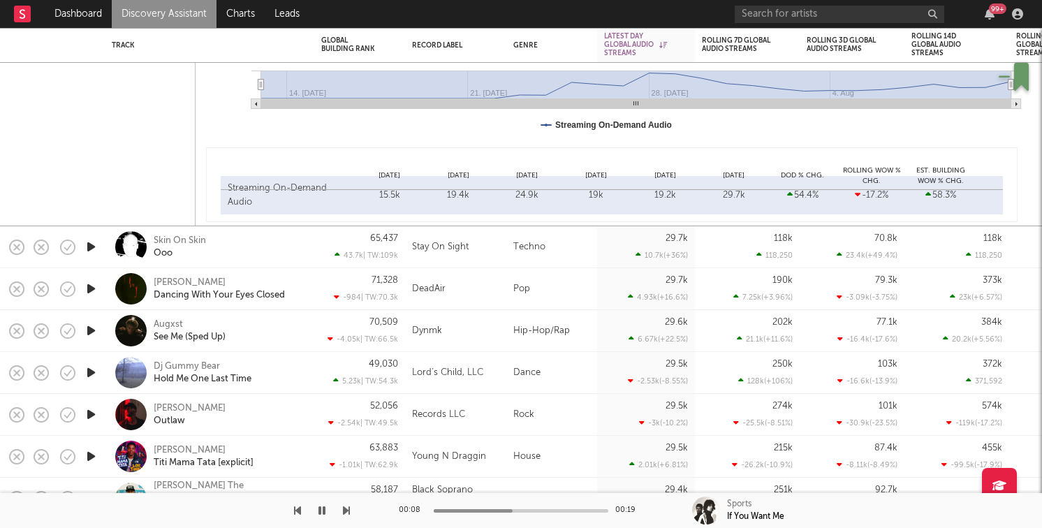
click at [92, 245] on icon "button" at bounding box center [91, 246] width 15 height 17
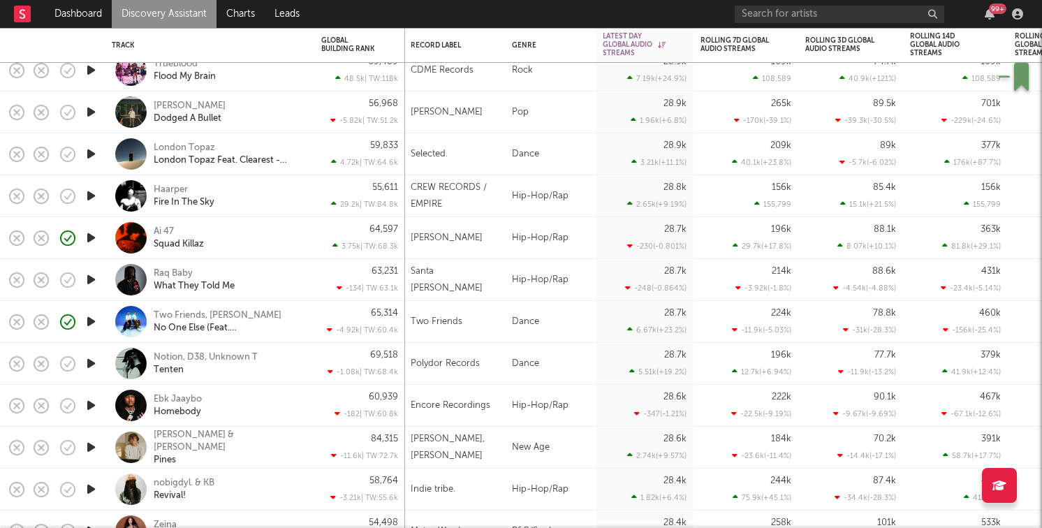
click at [90, 325] on icon "button" at bounding box center [91, 321] width 15 height 17
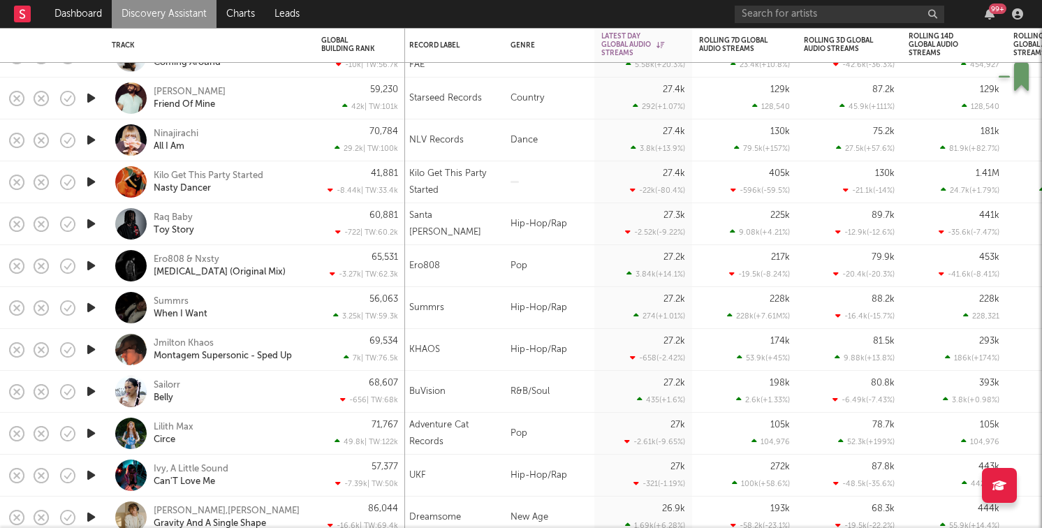
click at [101, 263] on div at bounding box center [91, 266] width 28 height 42
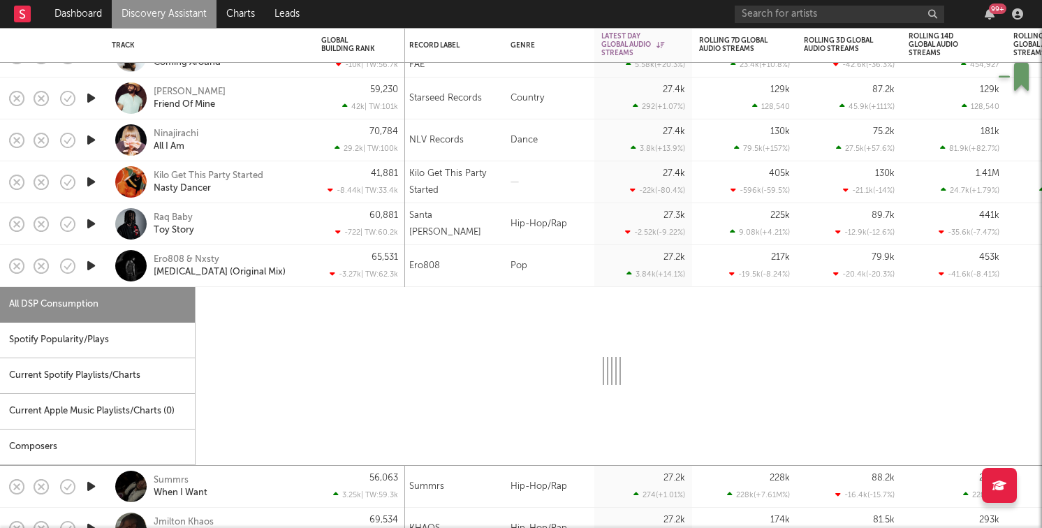
click at [89, 263] on icon "button" at bounding box center [91, 265] width 15 height 17
select select "1w"
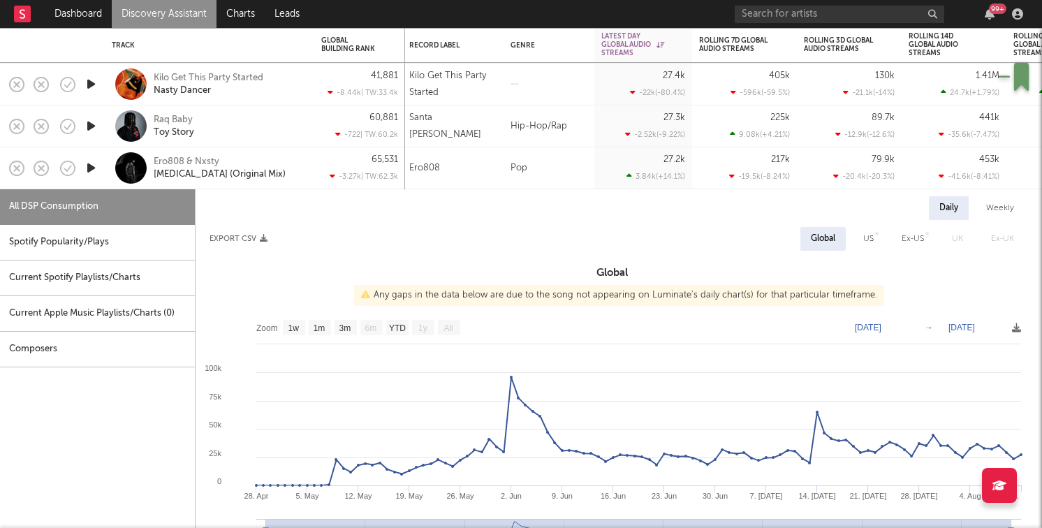
click at [105, 161] on div "Ero808 & Nxsty Codeine (Original Mix)" at bounding box center [209, 168] width 209 height 42
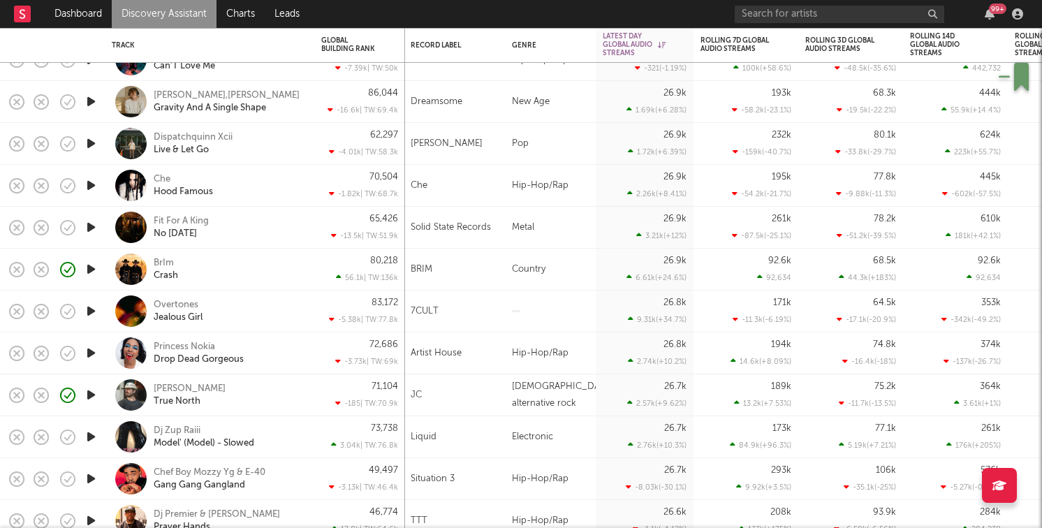
click at [90, 314] on icon "button" at bounding box center [91, 310] width 15 height 17
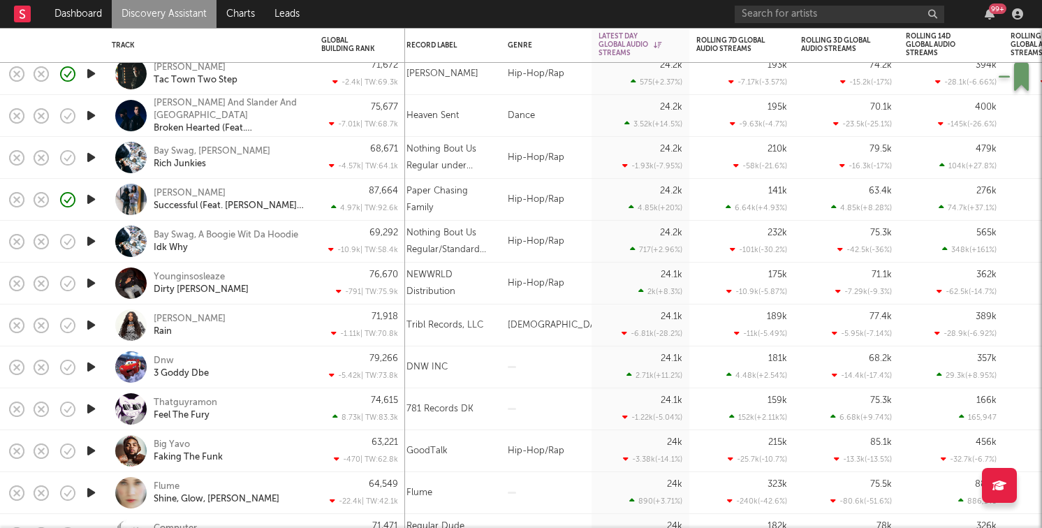
click at [91, 409] on icon "button" at bounding box center [91, 408] width 15 height 17
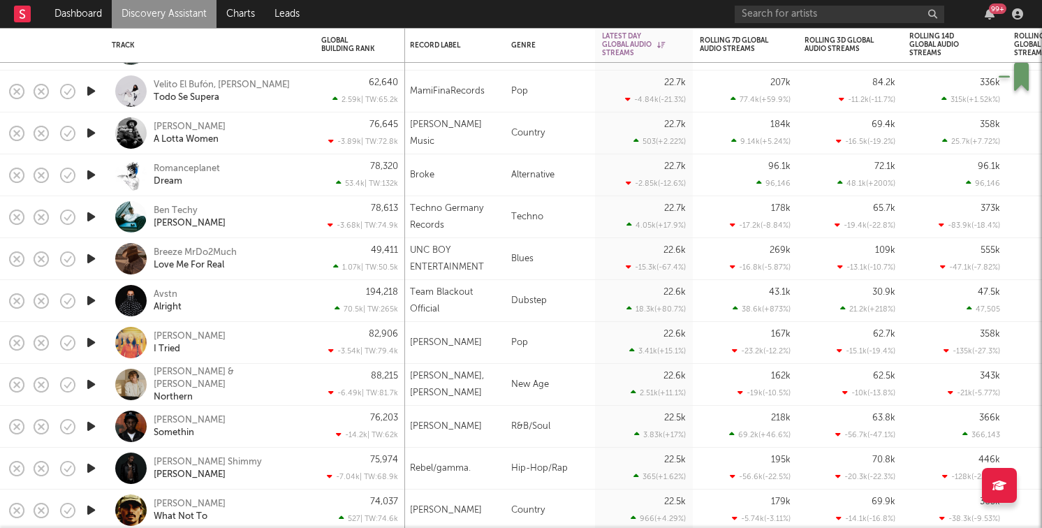
click at [96, 427] on icon "button" at bounding box center [91, 426] width 15 height 17
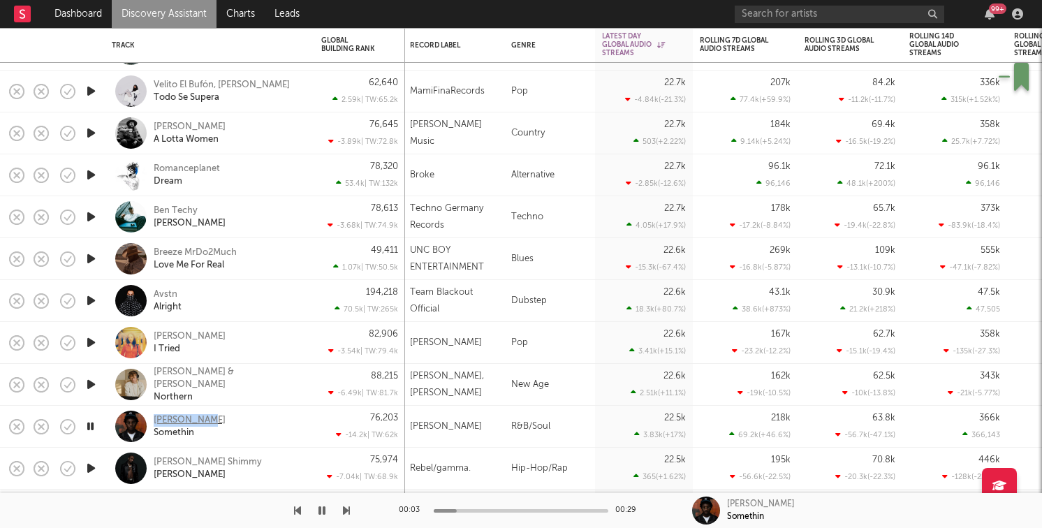
drag, startPoint x: 227, startPoint y: 422, endPoint x: 153, endPoint y: 415, distance: 74.3
click at [154, 415] on div "Miles Caton Somethin" at bounding box center [229, 426] width 150 height 25
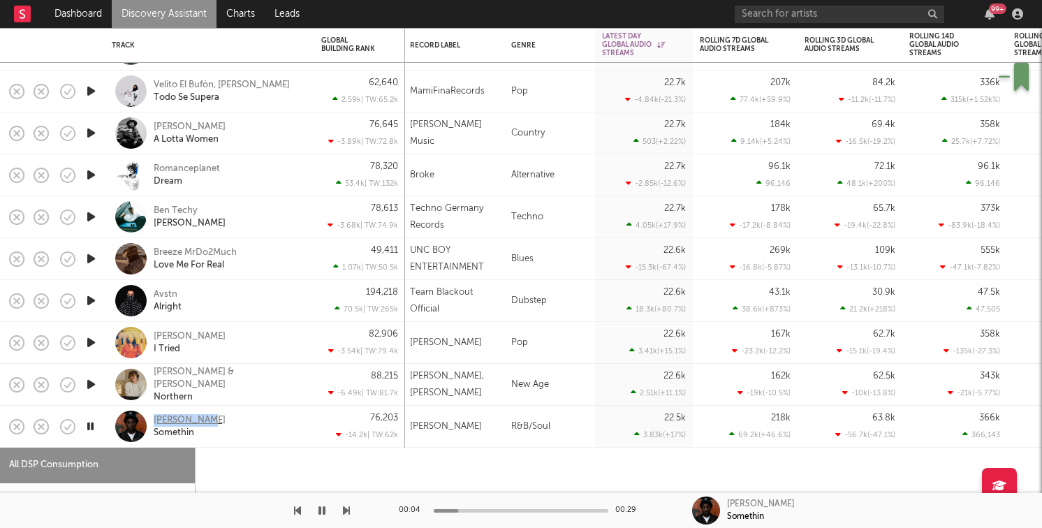
select select "1w"
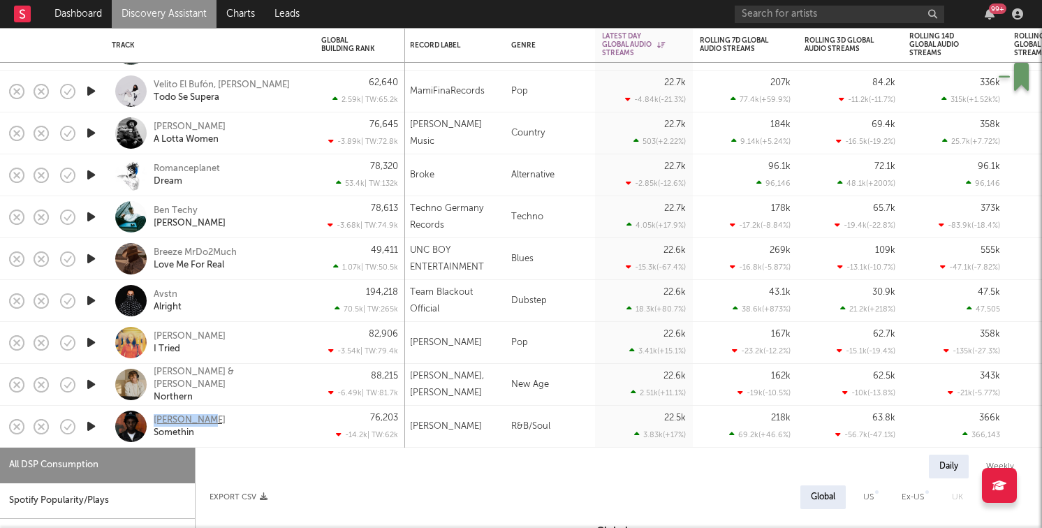
copy div "Miles Caton"
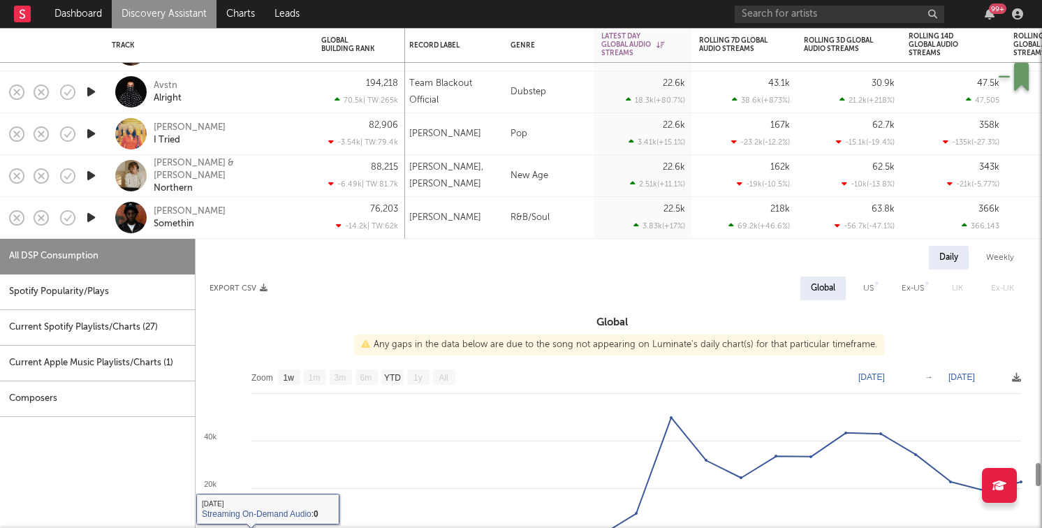
click at [249, 225] on div "Miles Caton Somethin" at bounding box center [229, 217] width 150 height 25
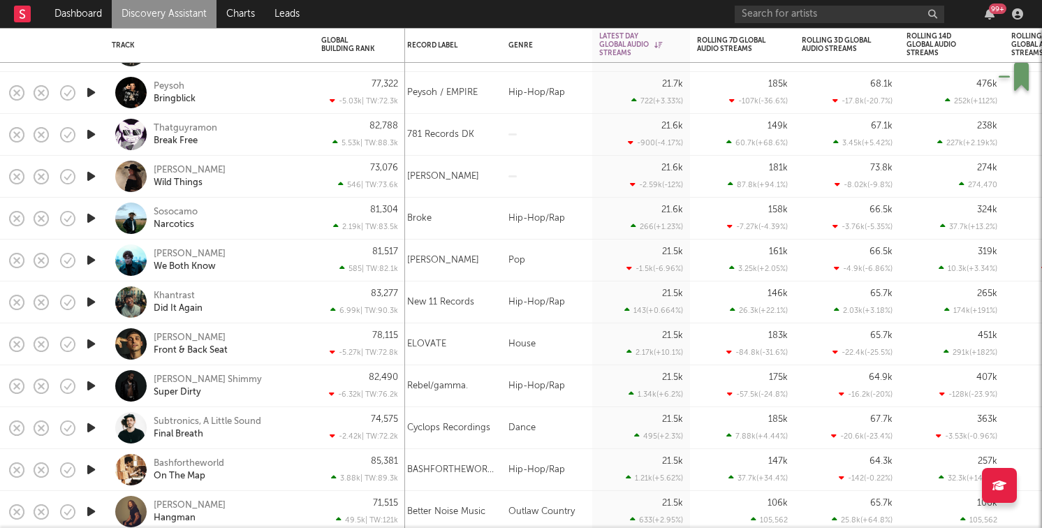
click at [91, 297] on icon "button" at bounding box center [91, 301] width 15 height 17
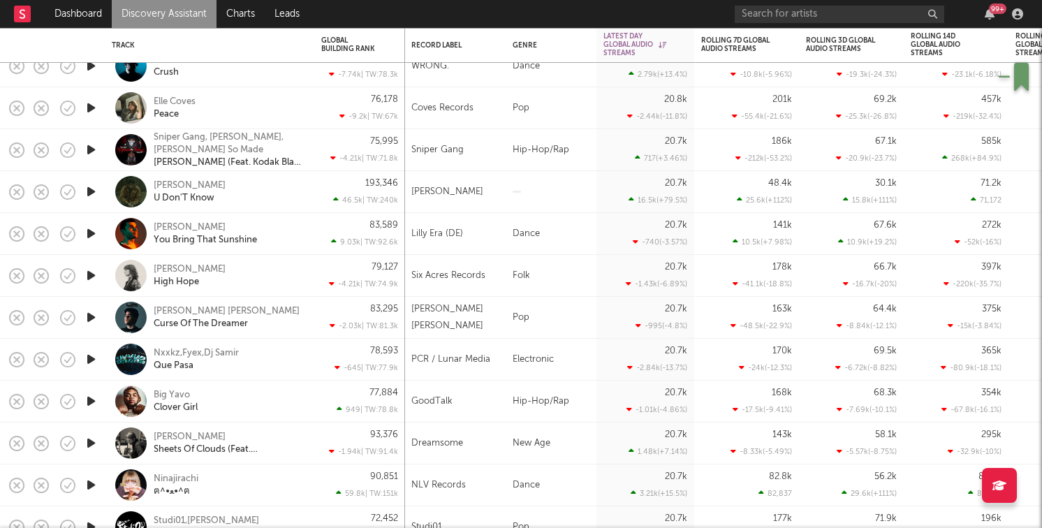
click at [90, 187] on icon "button" at bounding box center [91, 191] width 15 height 17
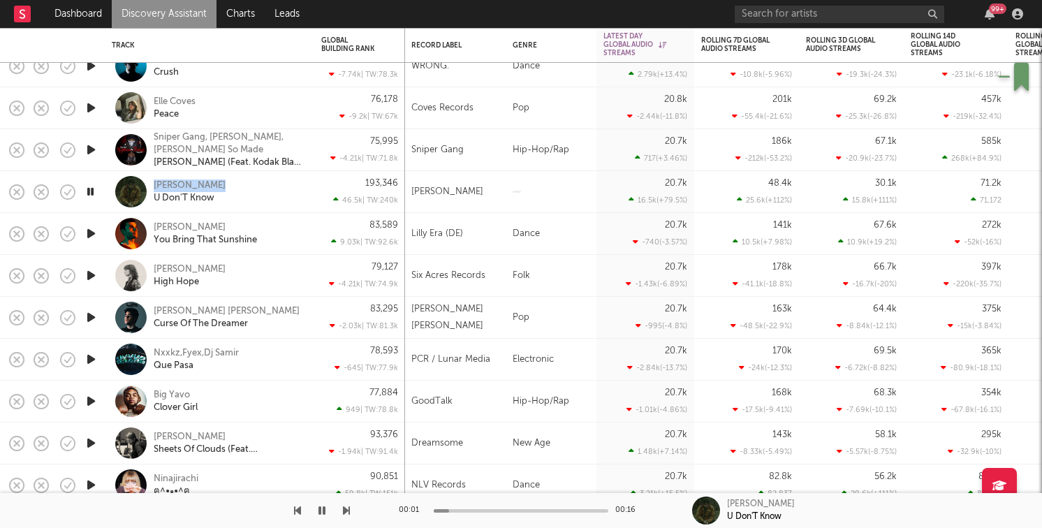
drag, startPoint x: 220, startPoint y: 182, endPoint x: 148, endPoint y: 184, distance: 71.9
click at [148, 184] on div "Ian Martir U Don'T Know" at bounding box center [210, 191] width 196 height 41
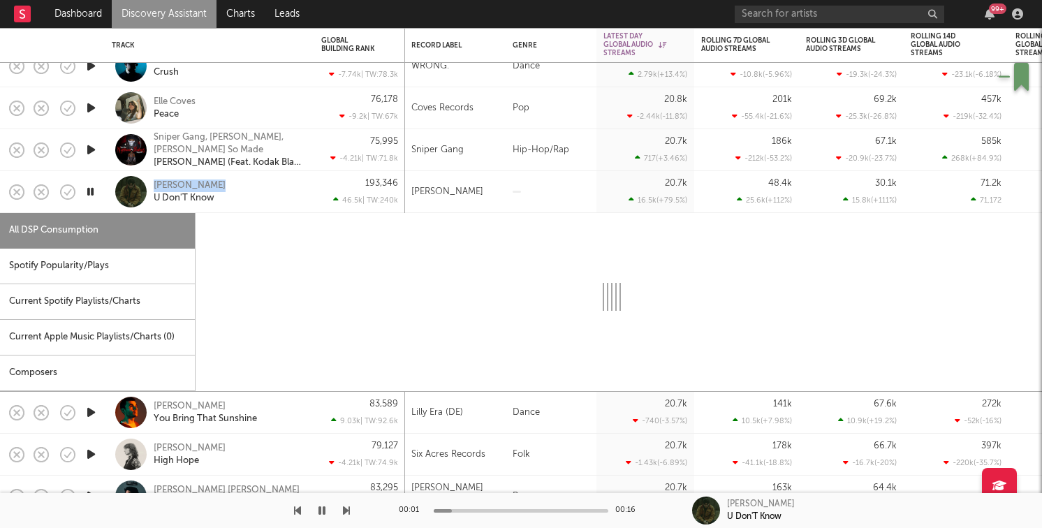
select select "1w"
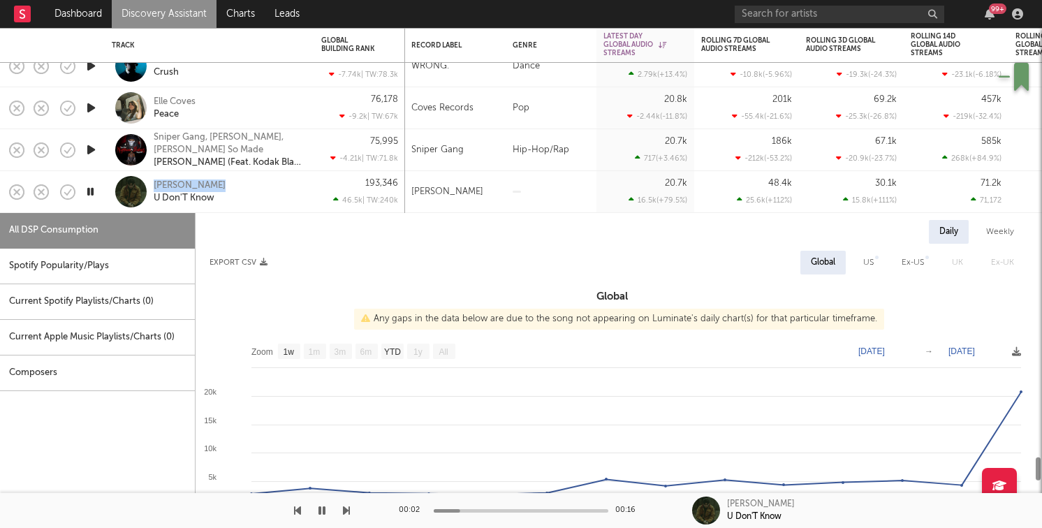
copy div "[PERSON_NAME]"
click at [99, 186] on div at bounding box center [91, 192] width 28 height 42
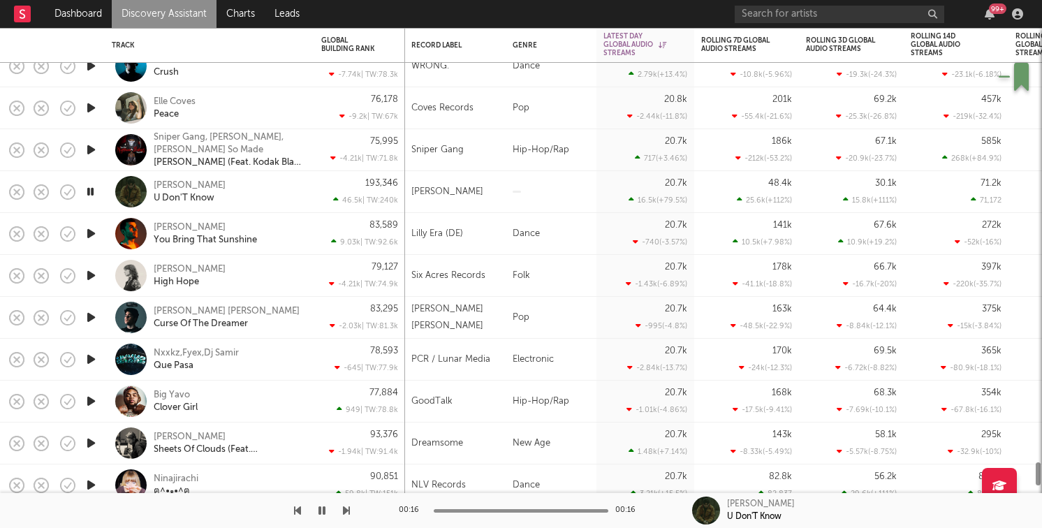
click at [90, 191] on icon "button" at bounding box center [90, 191] width 13 height 17
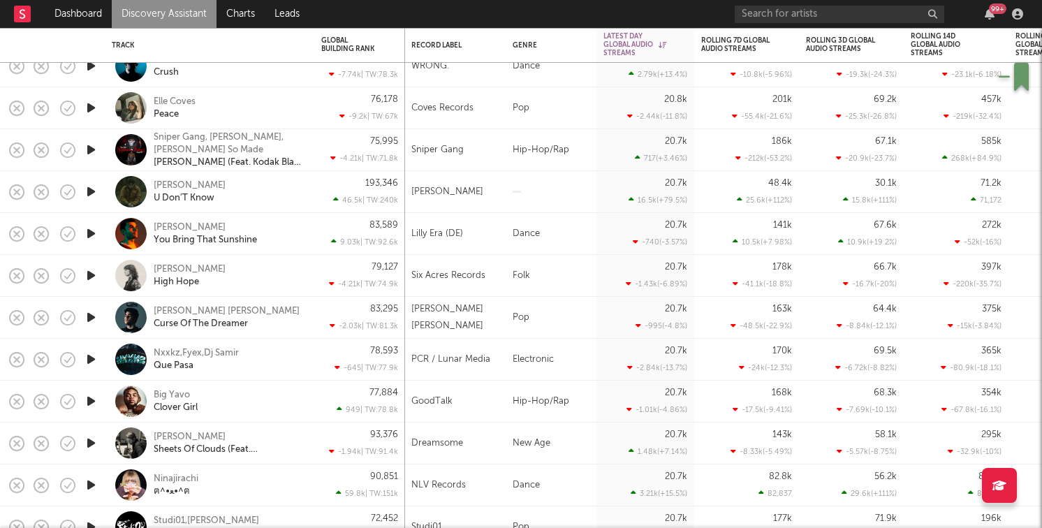
click at [90, 191] on icon "button" at bounding box center [91, 191] width 15 height 17
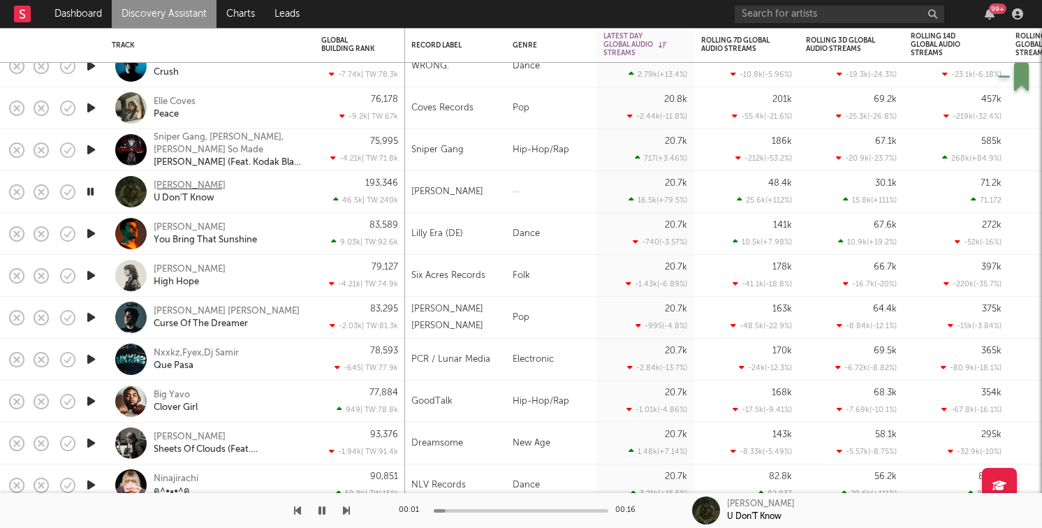
click at [164, 182] on div "[PERSON_NAME]" at bounding box center [190, 185] width 72 height 13
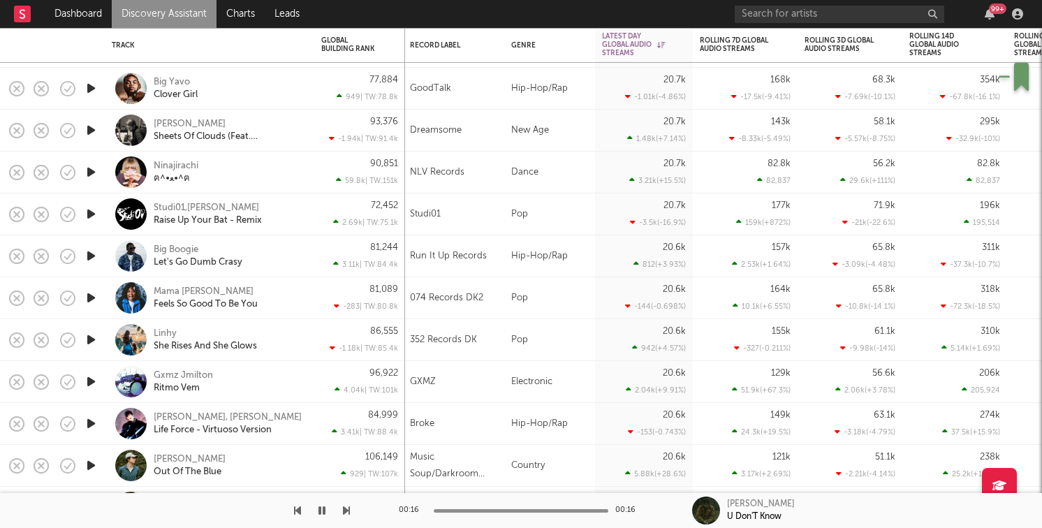
click at [89, 302] on icon "button" at bounding box center [91, 297] width 15 height 17
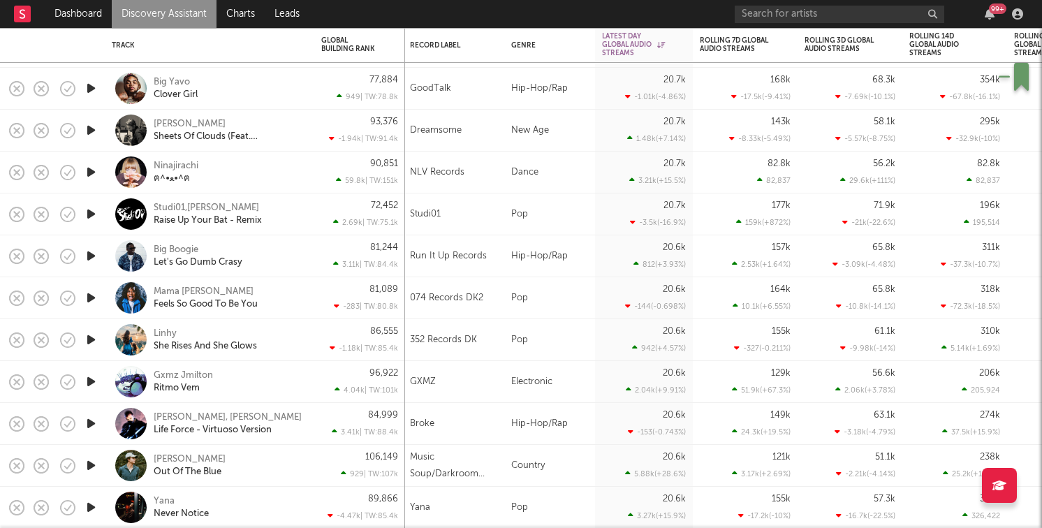
click at [96, 338] on icon "button" at bounding box center [91, 339] width 15 height 17
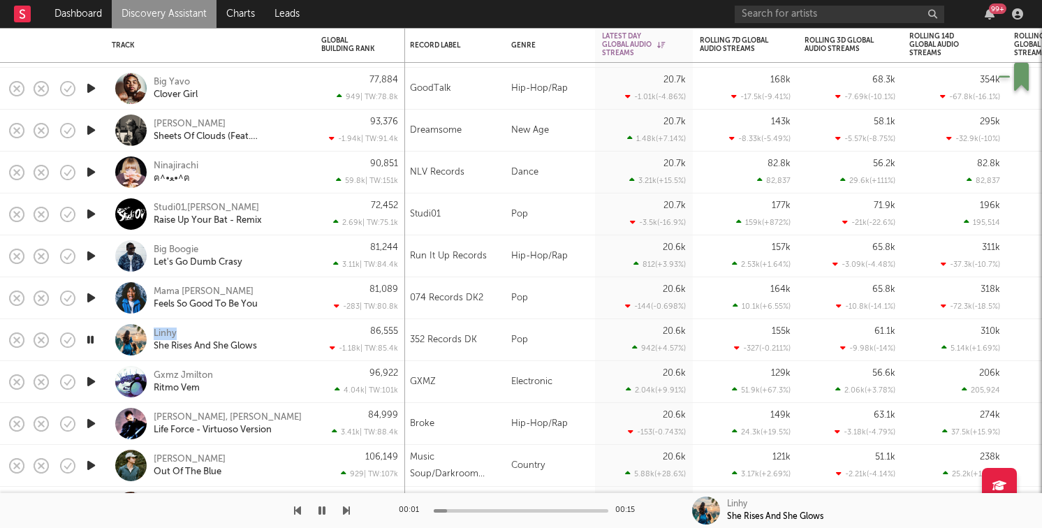
drag, startPoint x: 193, startPoint y: 332, endPoint x: 149, endPoint y: 332, distance: 44.0
click at [148, 332] on div "Linhy She Rises And She Glows" at bounding box center [210, 339] width 196 height 41
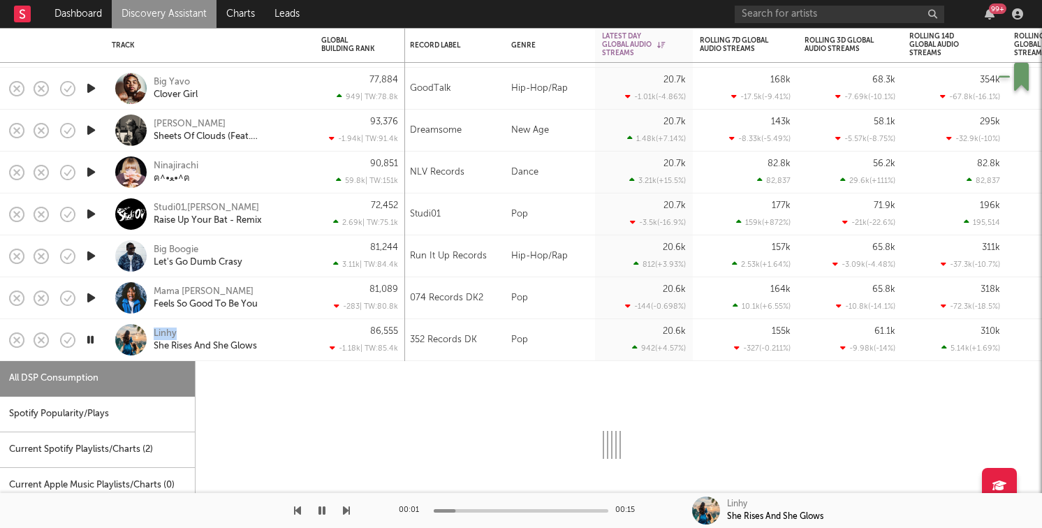
select select "1w"
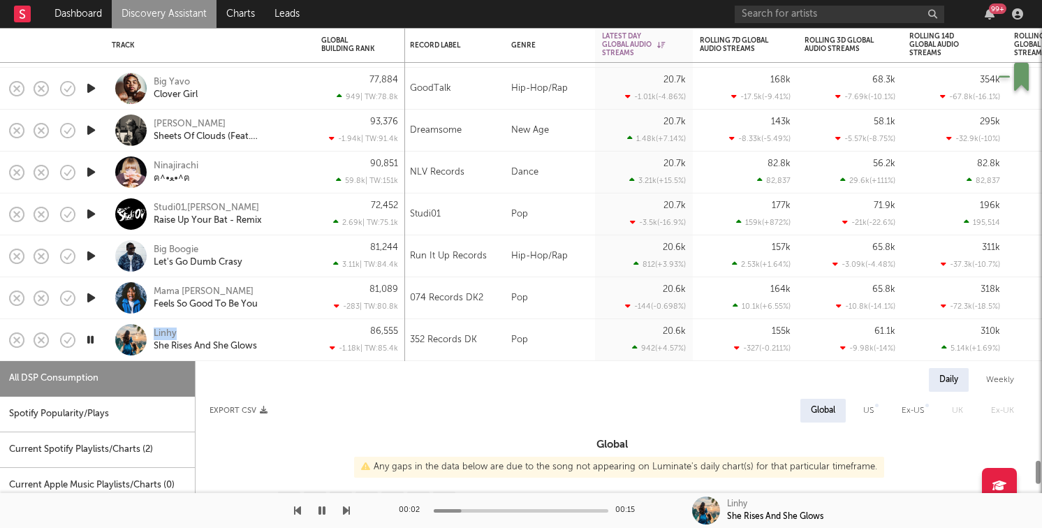
copy div "Linhy"
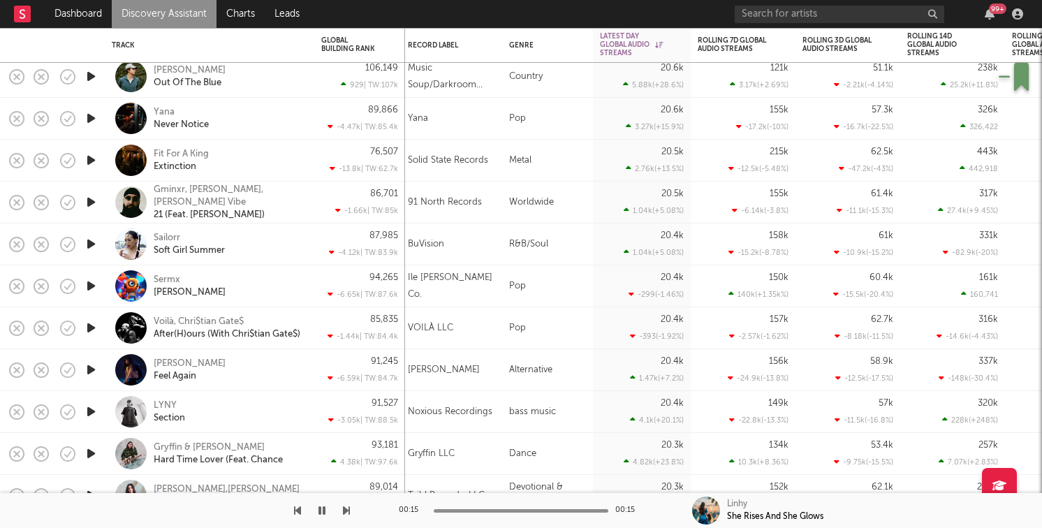
click at [84, 372] on icon "button" at bounding box center [91, 369] width 15 height 17
drag, startPoint x: 255, startPoint y: 364, endPoint x: 148, endPoint y: 355, distance: 107.2
click at [148, 355] on div "Storm Henshaw Feel Again" at bounding box center [210, 369] width 196 height 41
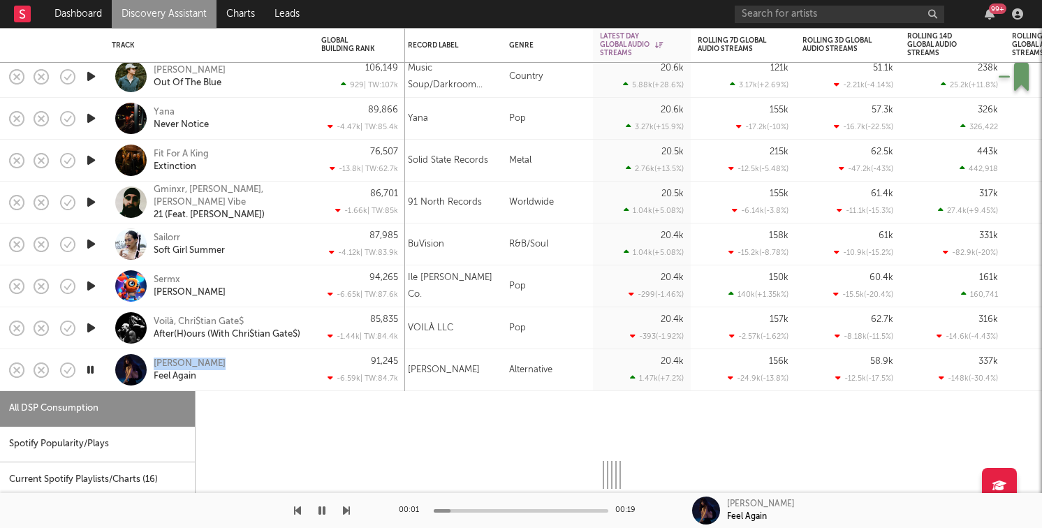
select select "1w"
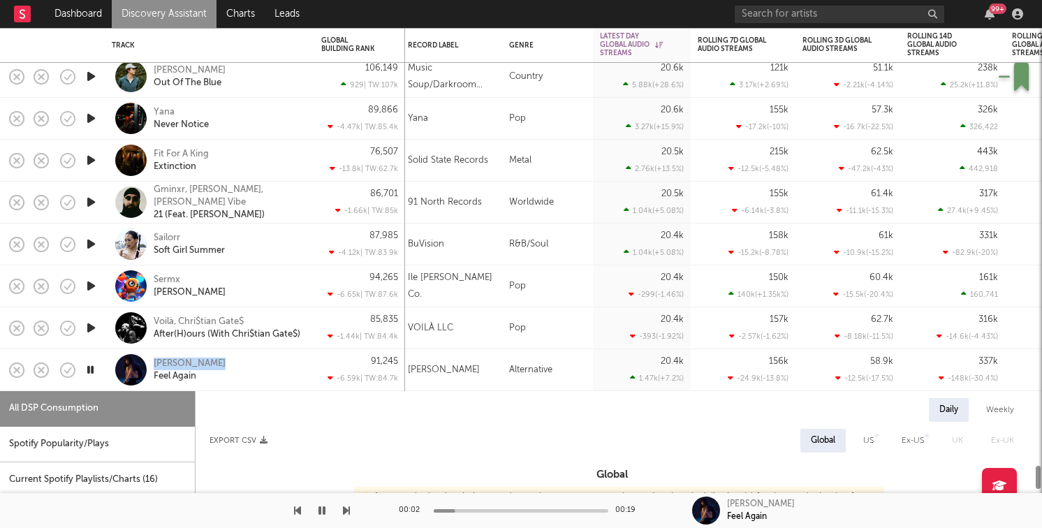
copy div "Storm Henshaw"
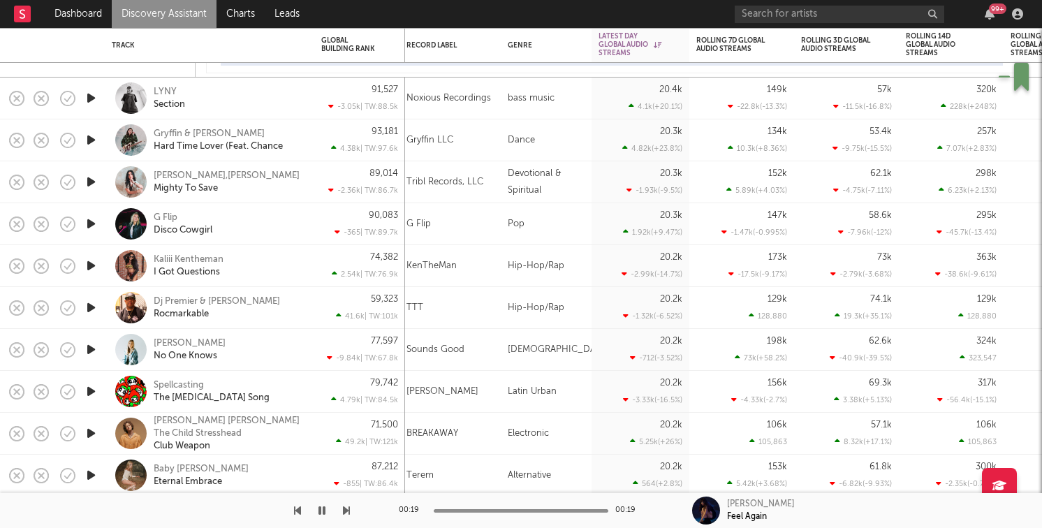
click at [99, 351] on div at bounding box center [91, 350] width 28 height 42
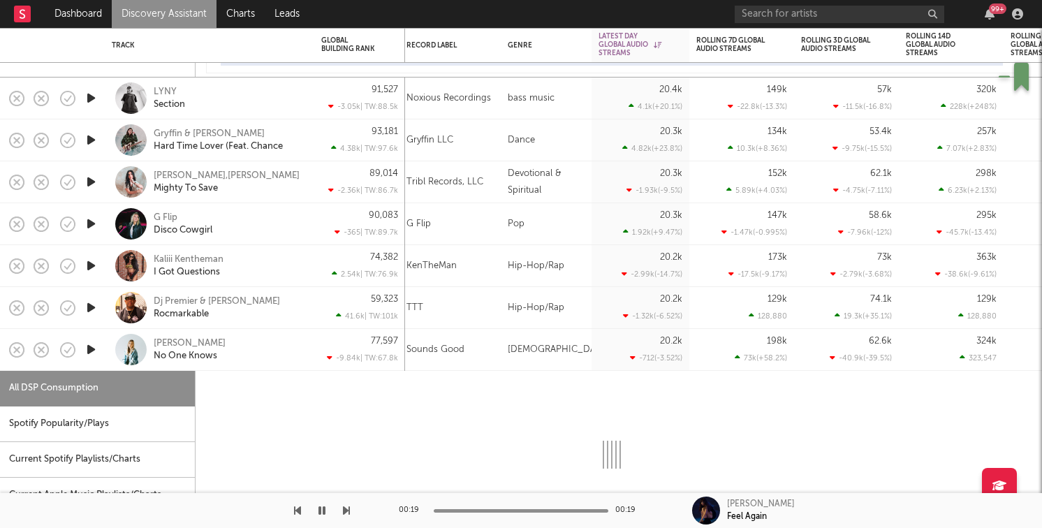
click at [90, 351] on icon "button" at bounding box center [91, 349] width 15 height 17
select select "1w"
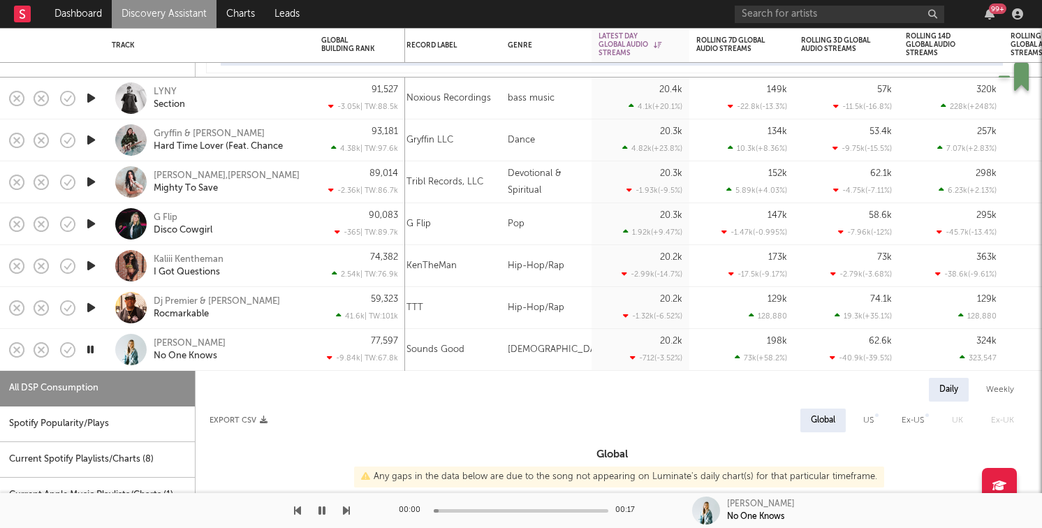
click at [119, 336] on div at bounding box center [130, 349] width 31 height 31
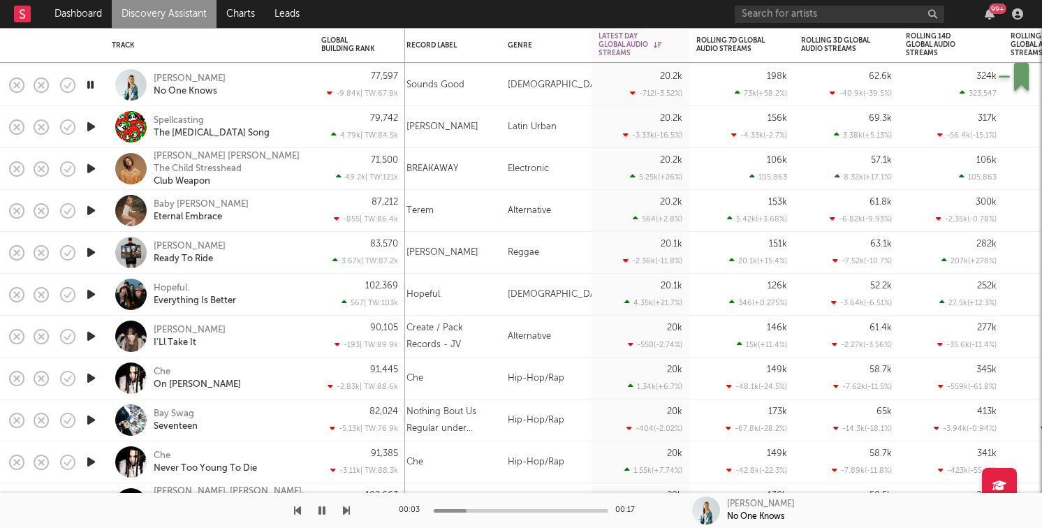
click at [84, 295] on icon "button" at bounding box center [91, 294] width 15 height 17
drag, startPoint x: 211, startPoint y: 287, endPoint x: 149, endPoint y: 286, distance: 61.5
click at [149, 286] on div "Hopeful. Everything Is Better" at bounding box center [210, 294] width 196 height 41
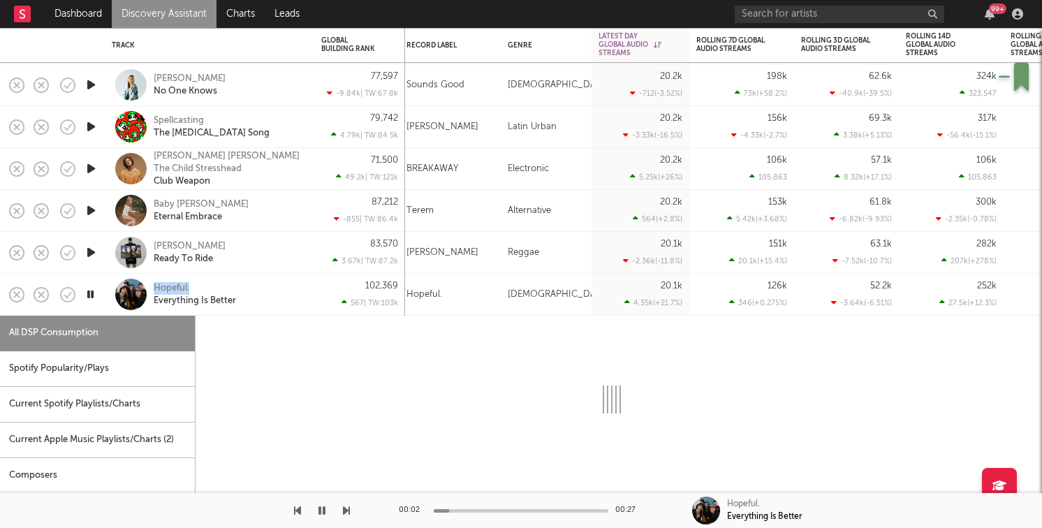
select select "1w"
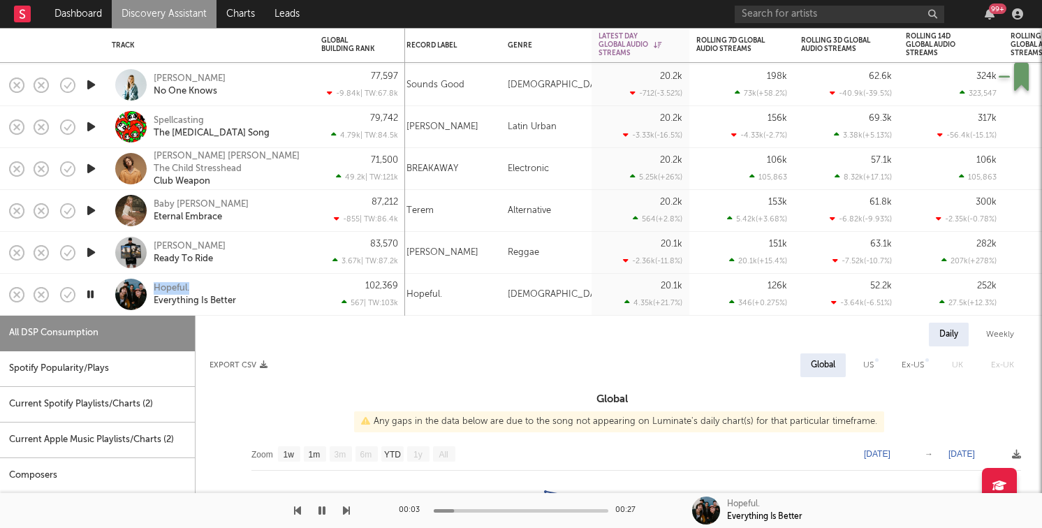
copy div "Hopeful."
click at [180, 291] on div "Hopeful." at bounding box center [172, 288] width 36 height 13
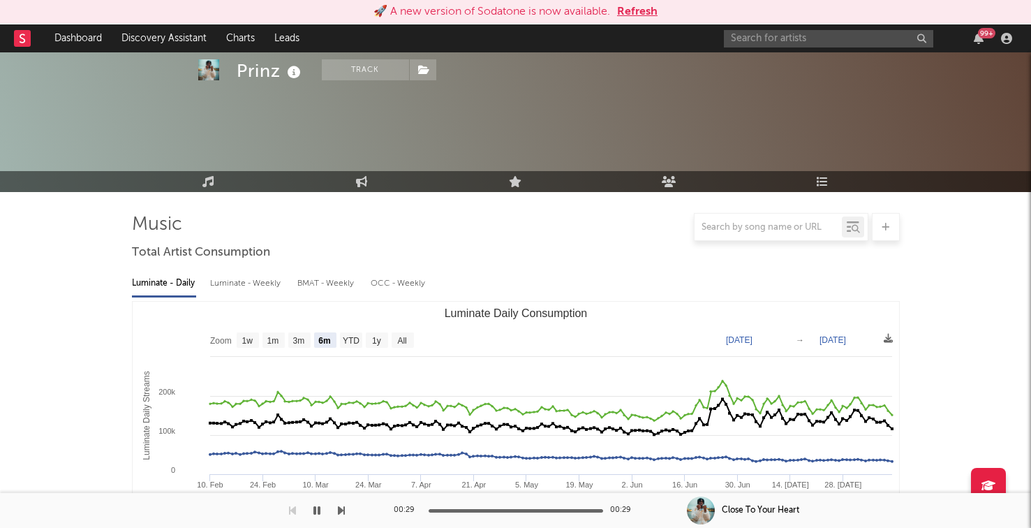
select select "6m"
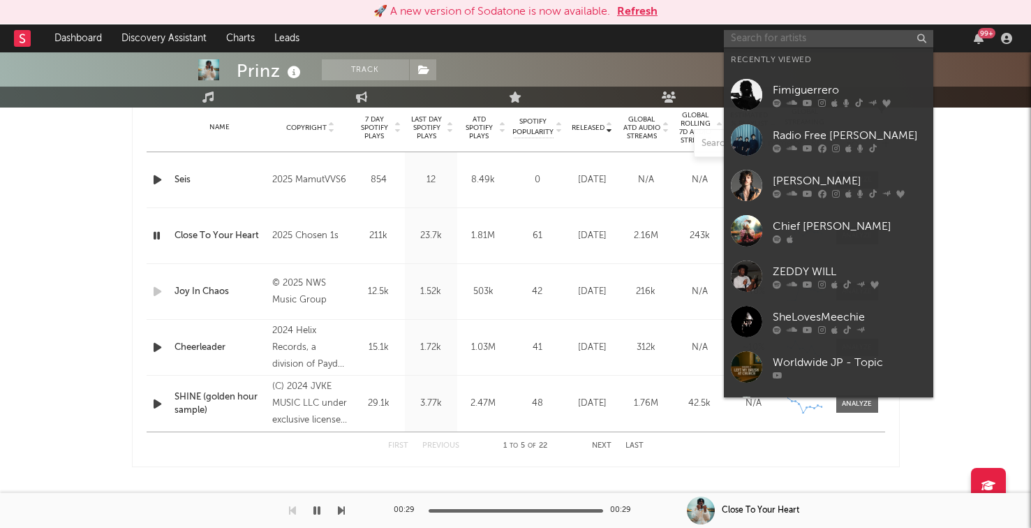
click at [797, 47] on input "text" at bounding box center [828, 38] width 209 height 17
paste input "Zell"
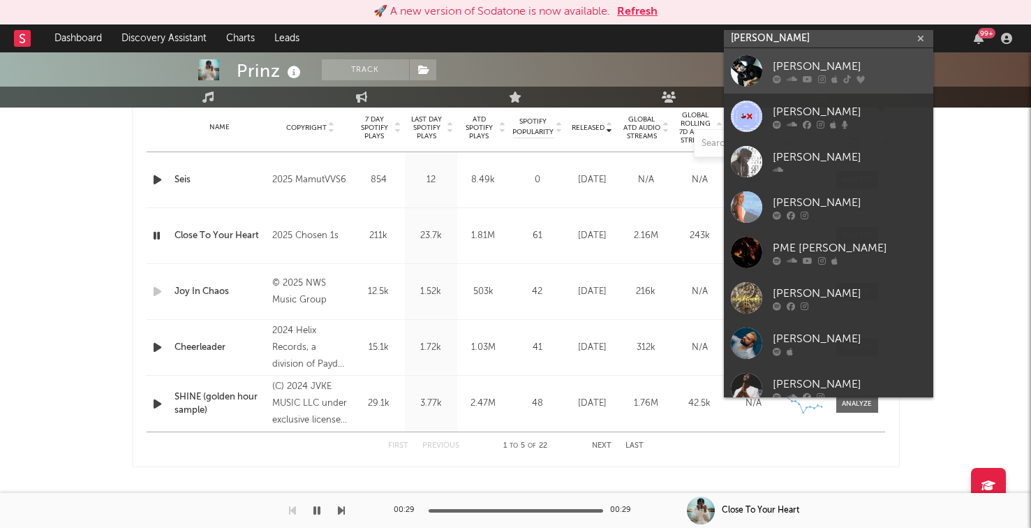
type input "Zell"
click at [786, 72] on div "Zell" at bounding box center [850, 66] width 154 height 17
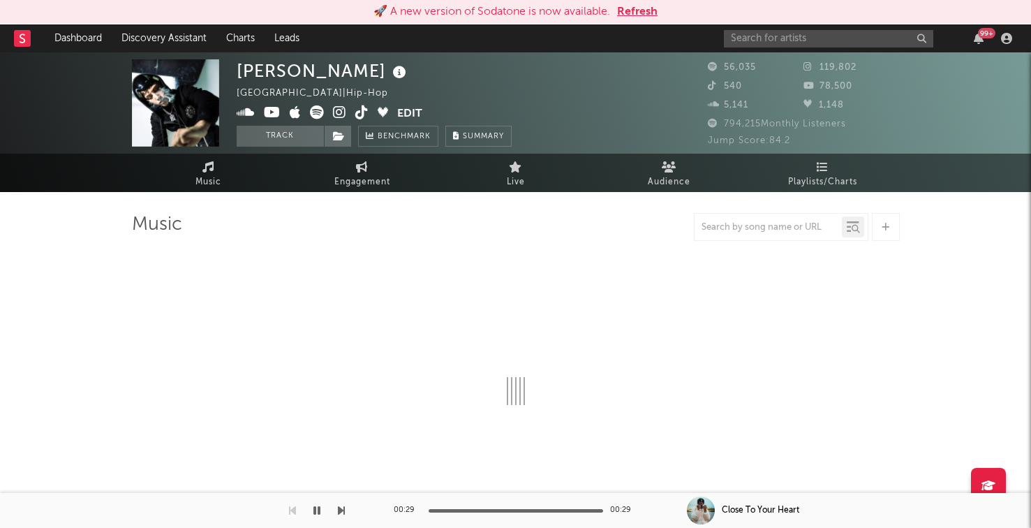
select select "6m"
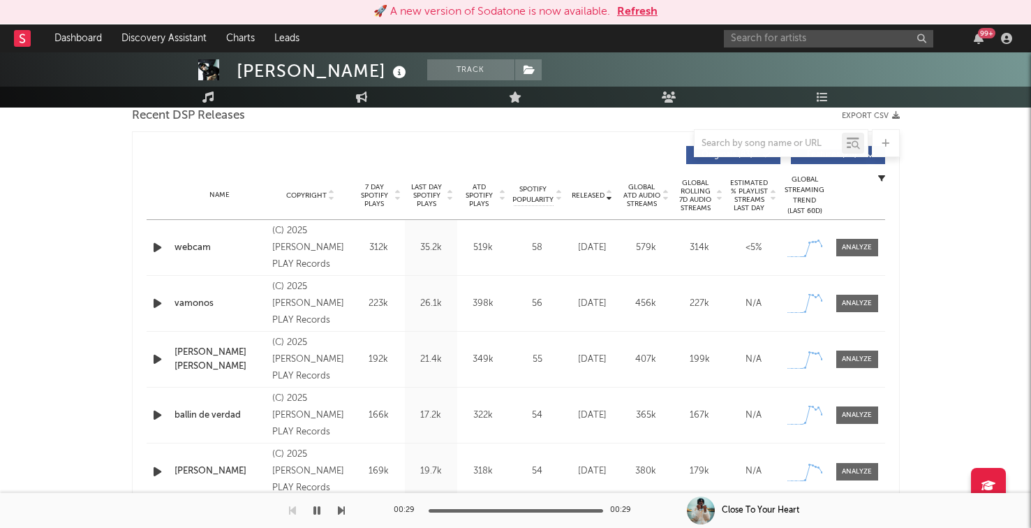
scroll to position [513, 0]
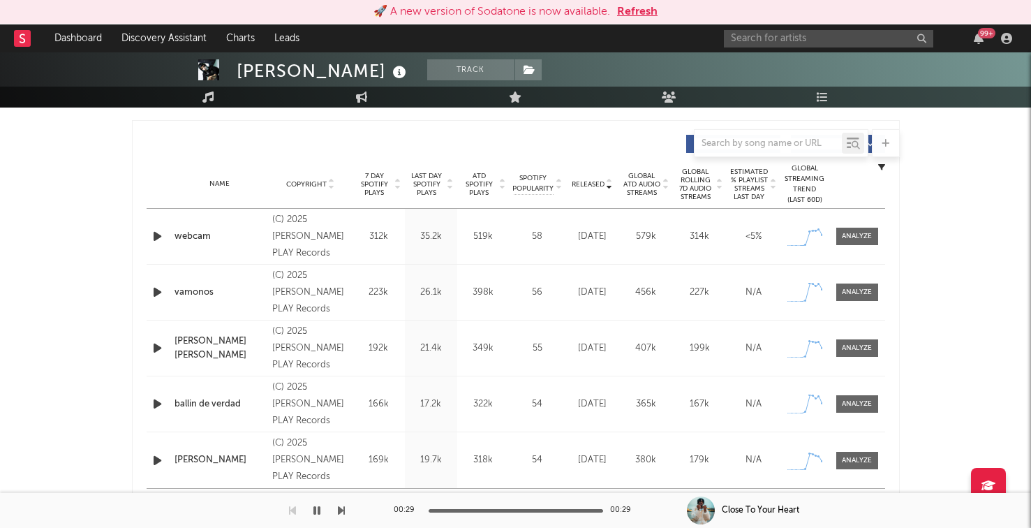
click at [154, 235] on icon "button" at bounding box center [157, 236] width 15 height 17
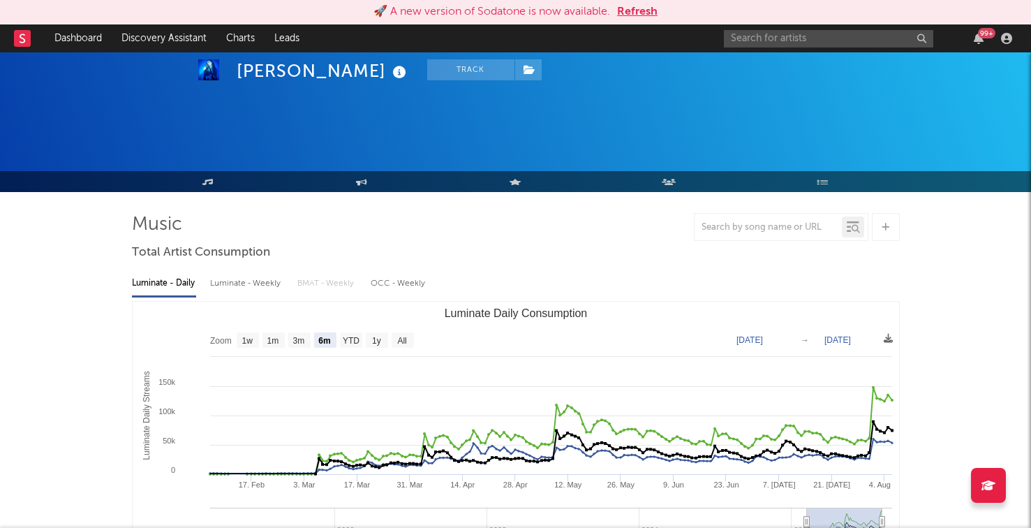
select select "6m"
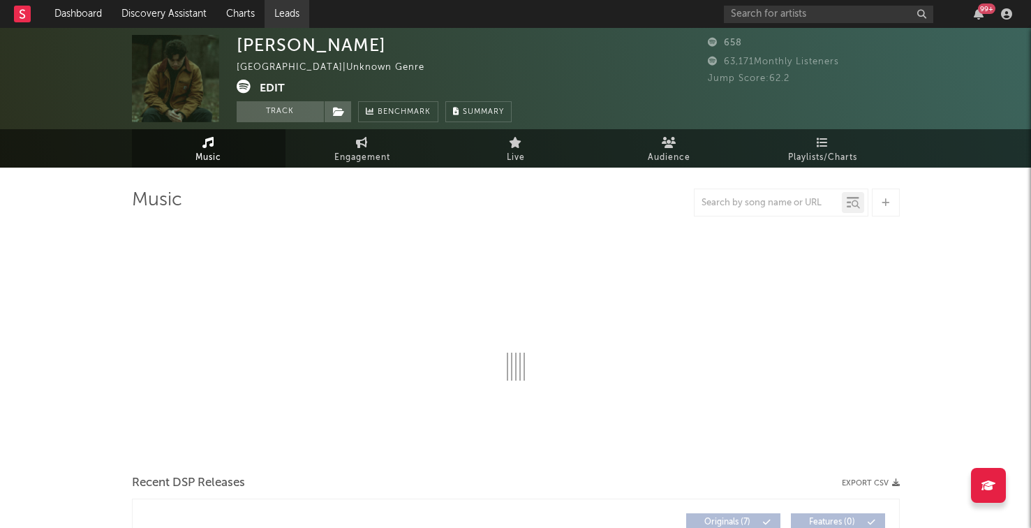
select select "1w"
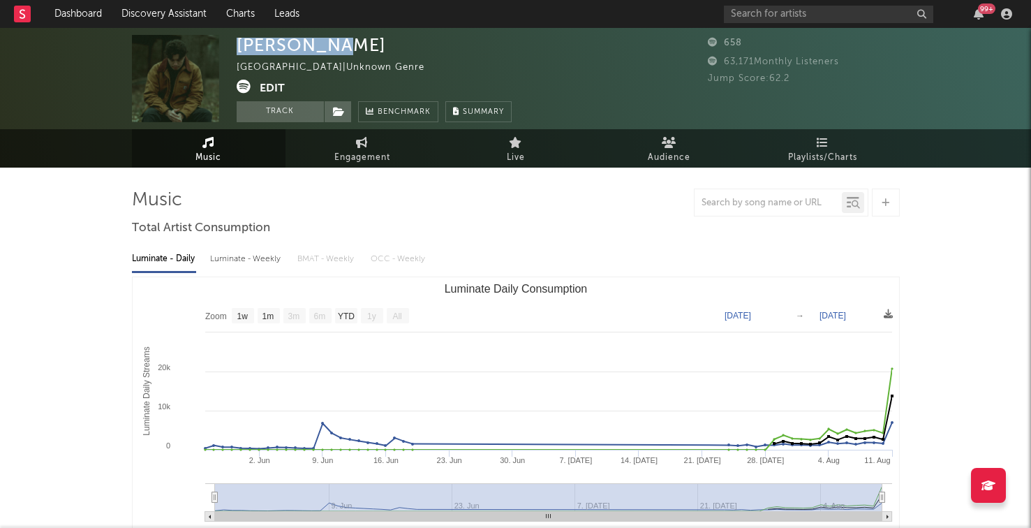
drag, startPoint x: 323, startPoint y: 43, endPoint x: 239, endPoint y: 42, distance: 83.8
click at [239, 42] on div "[PERSON_NAME] [GEOGRAPHIC_DATA] | Unknown Genre Edit Track Benchmark Summary" at bounding box center [374, 78] width 275 height 87
copy div "[PERSON_NAME]"
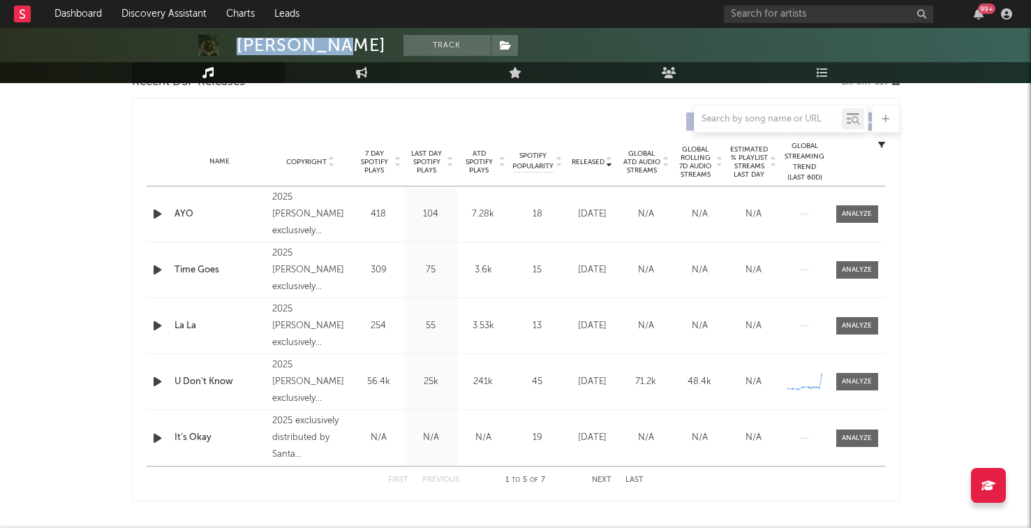
scroll to position [509, 0]
click at [422, 167] on span "Last Day Spotify Plays" at bounding box center [426, 164] width 37 height 25
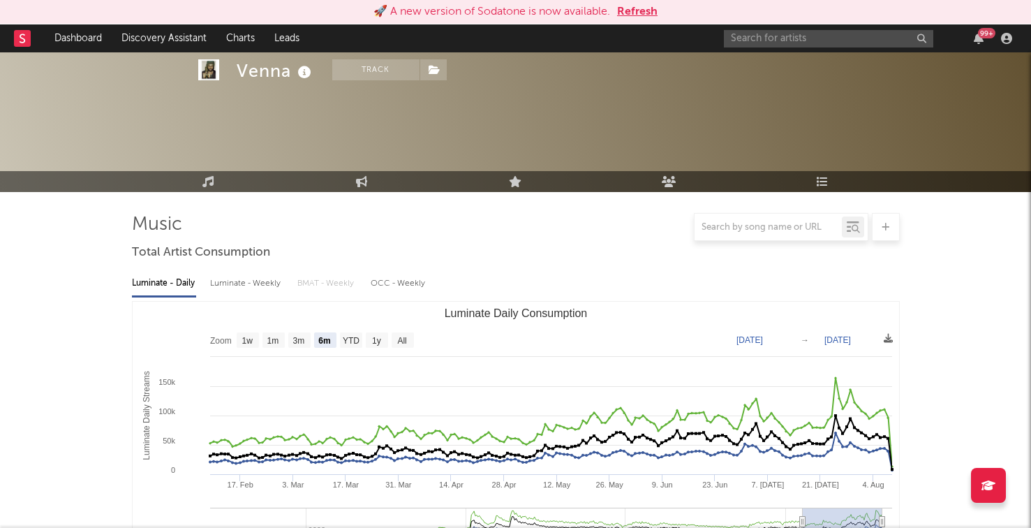
select select "6m"
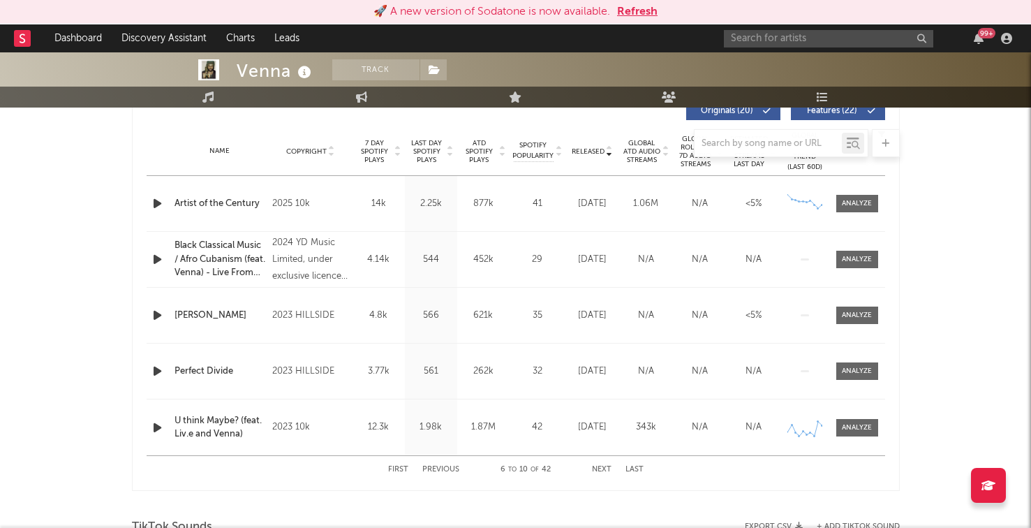
scroll to position [546, 0]
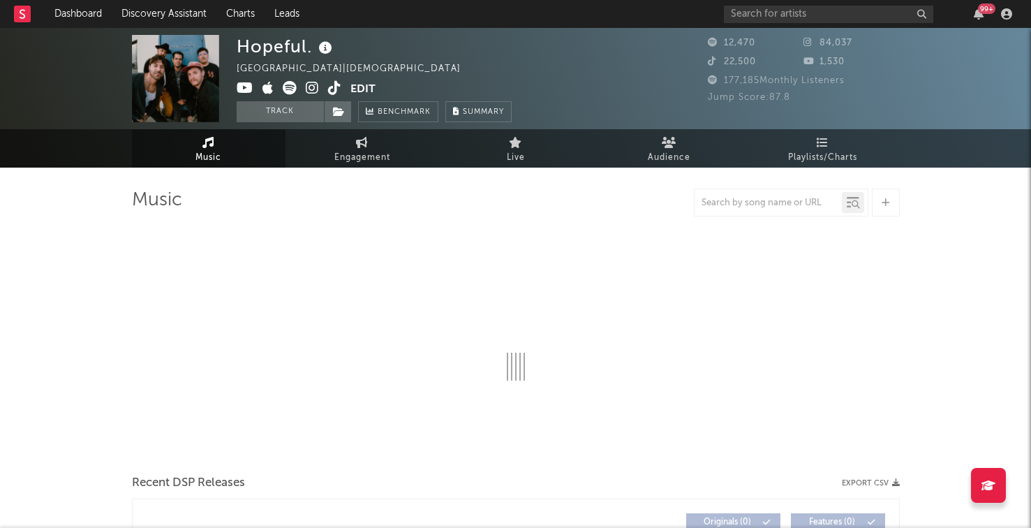
select select "1w"
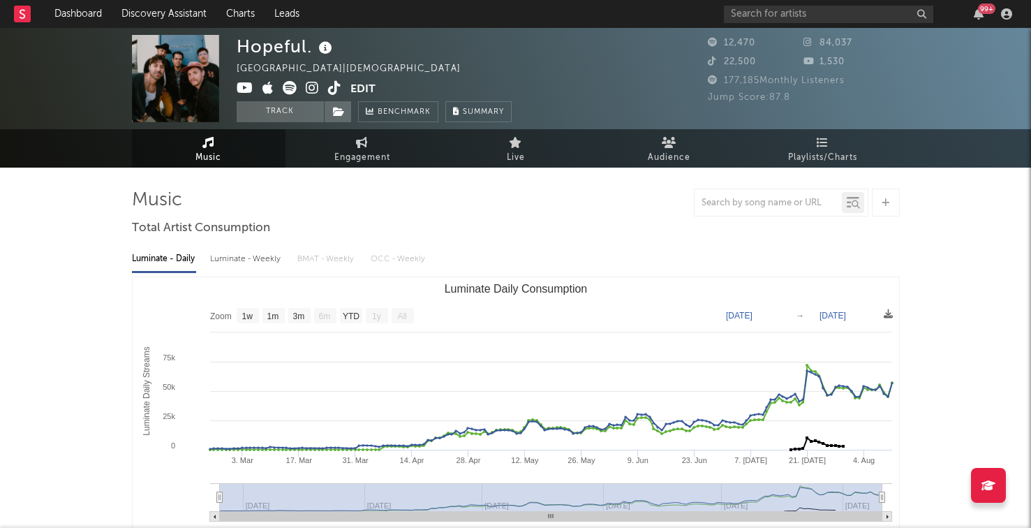
click at [316, 83] on icon at bounding box center [312, 88] width 13 height 14
